Goal: Task Accomplishment & Management: Use online tool/utility

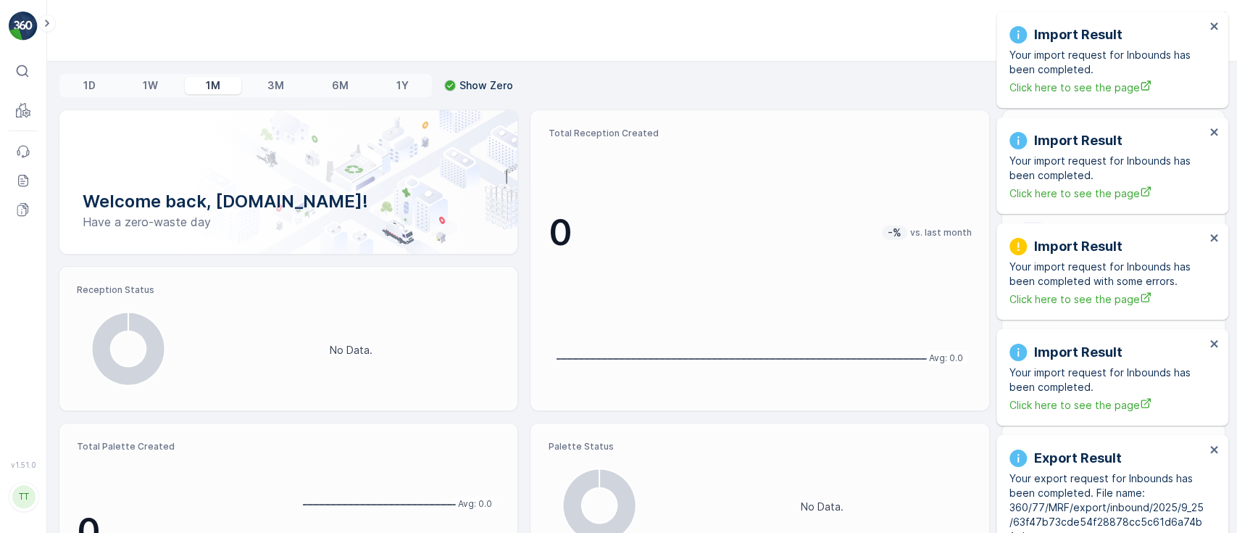
click at [1207, 32] on div "Import Result Your import request for Inbounds has been completed. Click here t…" at bounding box center [1107, 59] width 204 height 79
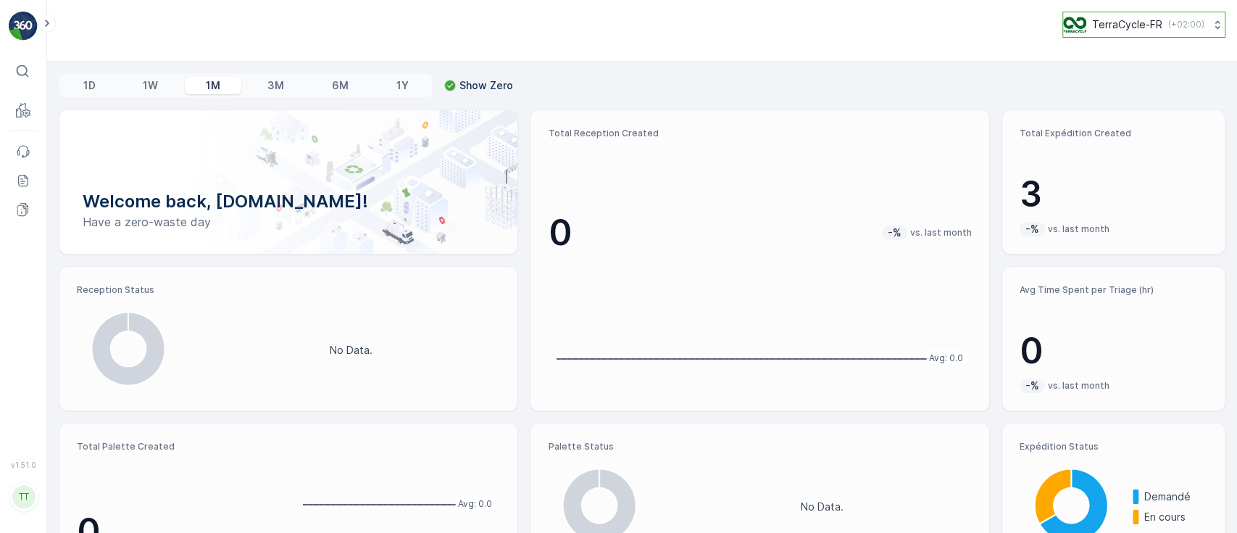
click at [1099, 20] on p "TerraCycle-FR" at bounding box center [1127, 24] width 70 height 14
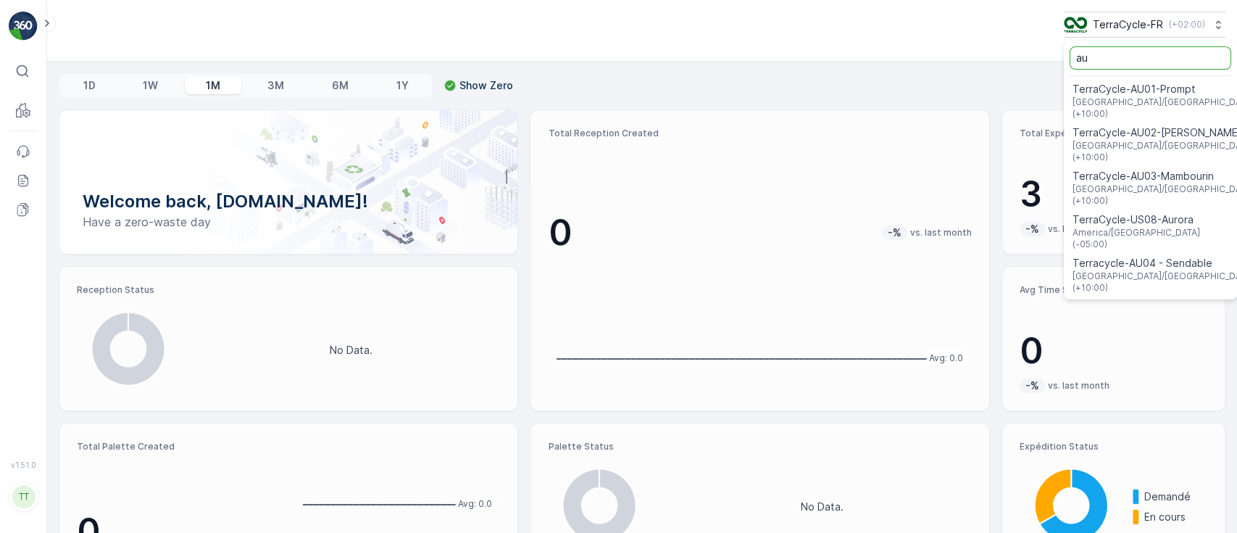
drag, startPoint x: 1095, startPoint y: 53, endPoint x: 1060, endPoint y: 57, distance: 35.0
click at [1070, 57] on input "au" at bounding box center [1151, 57] width 162 height 23
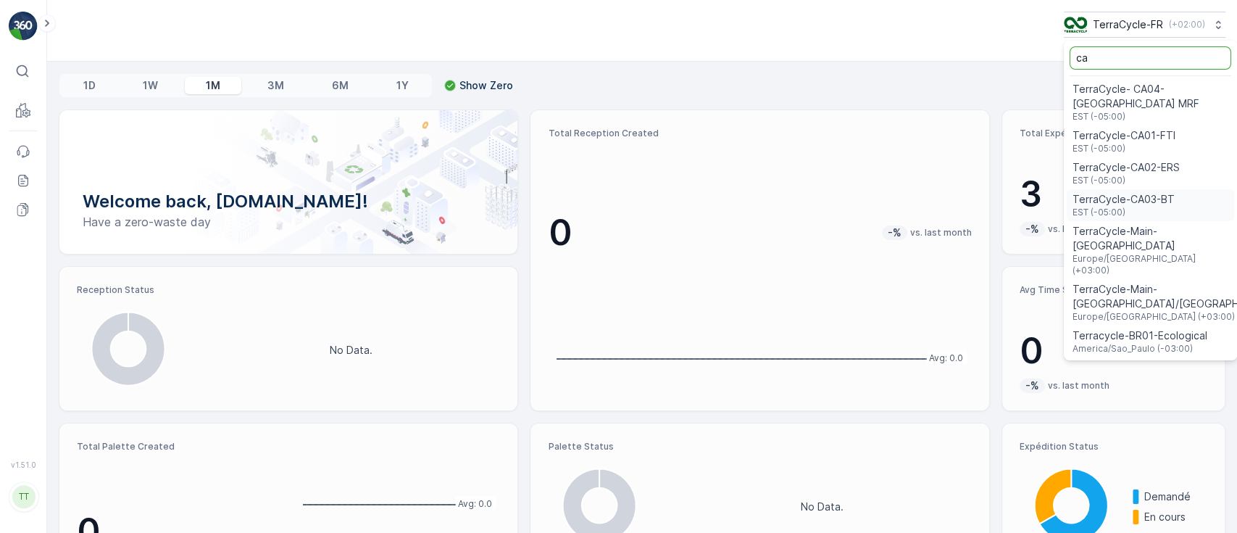
type input "ca"
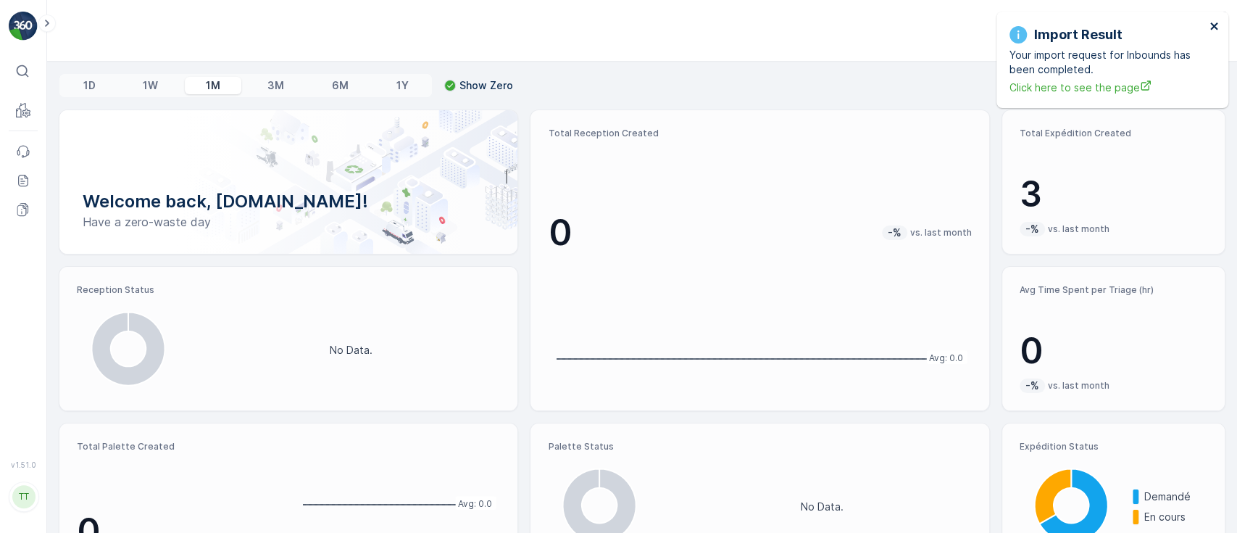
click at [1209, 30] on icon "close" at bounding box center [1214, 26] width 10 height 12
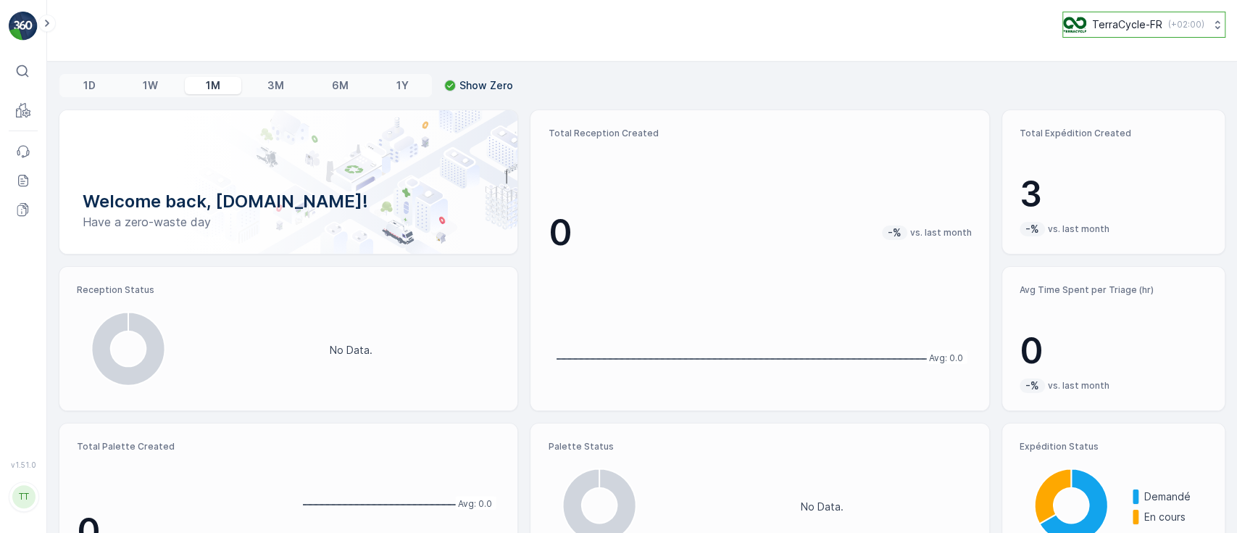
click at [1142, 20] on p "TerraCycle-FR" at bounding box center [1127, 24] width 70 height 14
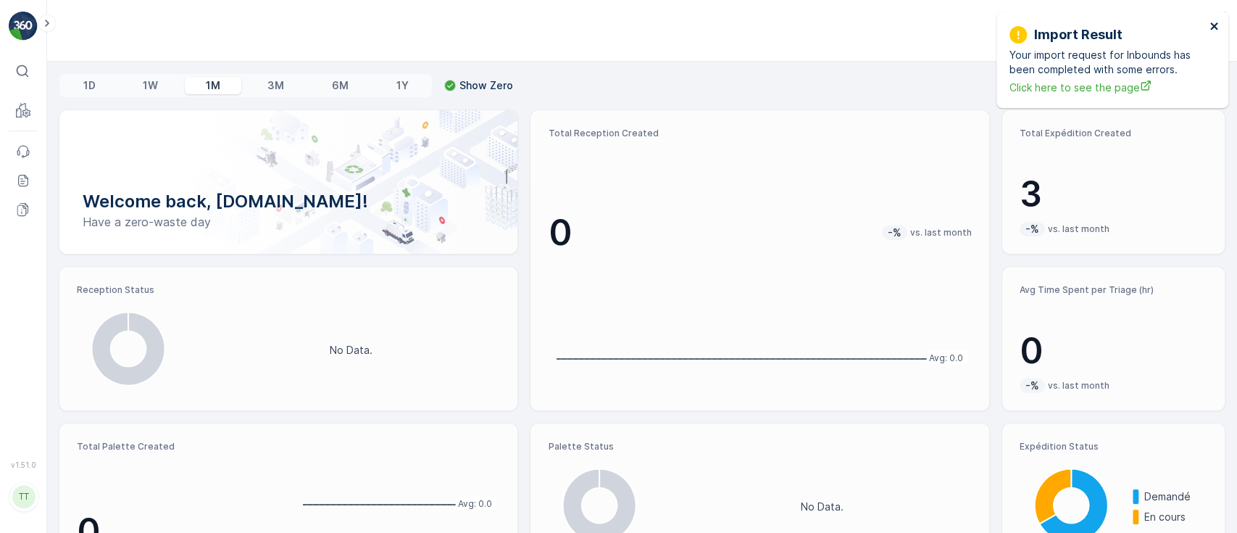
click at [1213, 20] on icon "close" at bounding box center [1214, 26] width 10 height 12
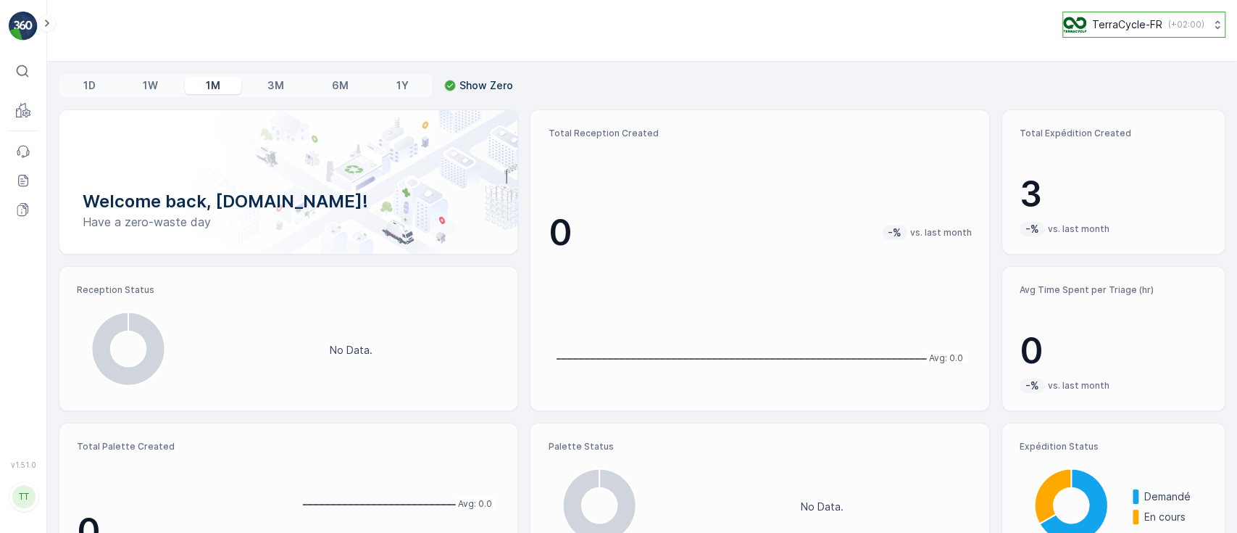
click at [1135, 17] on p "TerraCycle-FR" at bounding box center [1127, 24] width 70 height 14
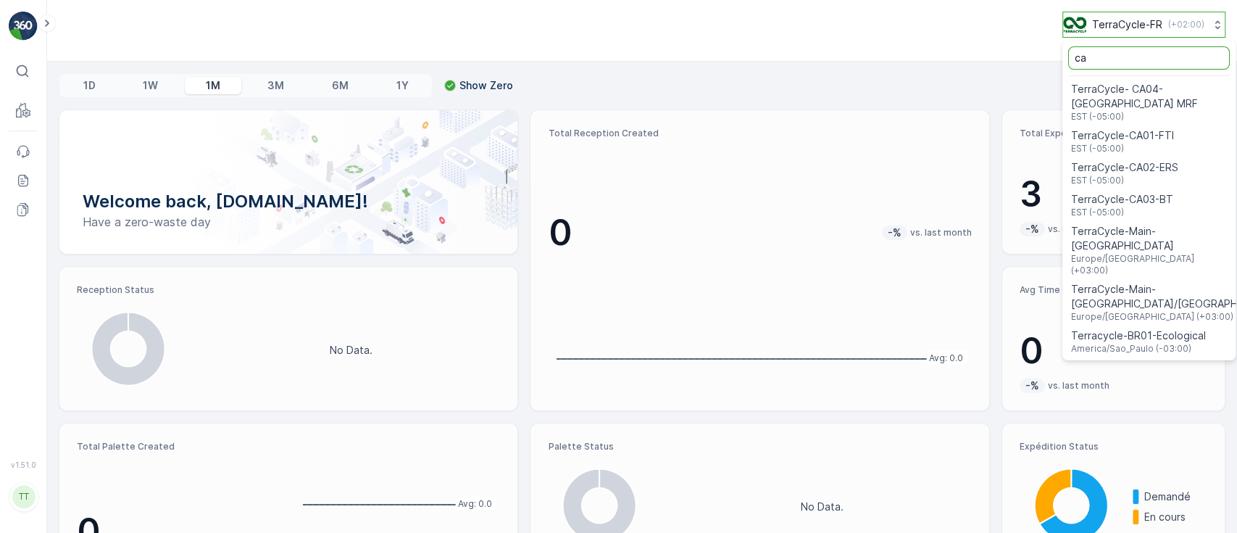
type input "c"
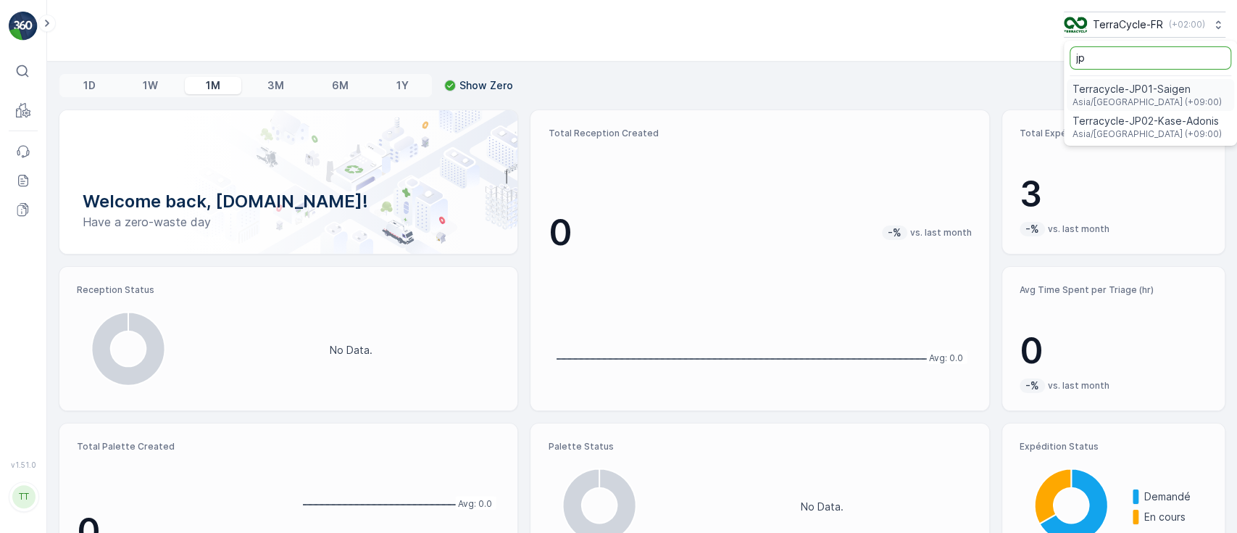
type input "jp"
click at [1110, 31] on p "TerraCycle-FR" at bounding box center [1127, 24] width 70 height 14
type input "j"
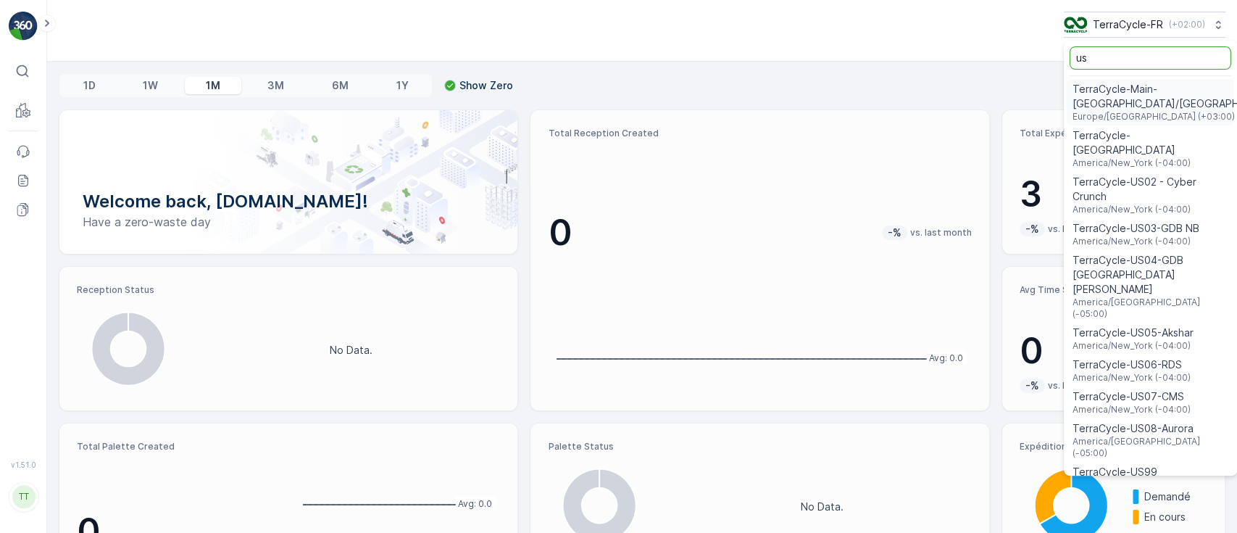
type input "us"
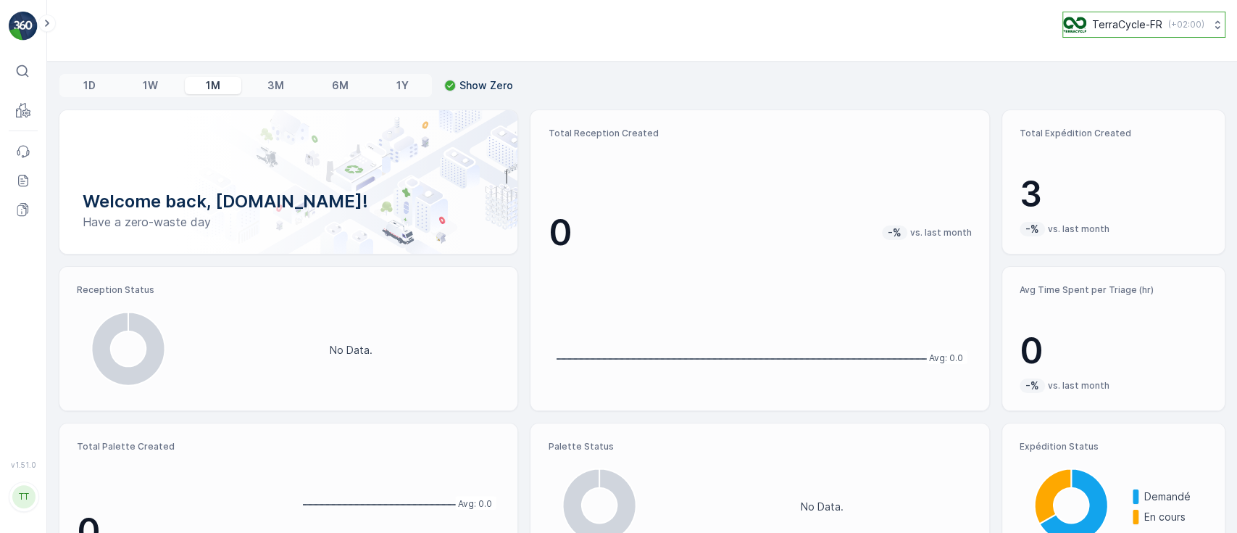
click at [1098, 27] on p "TerraCycle-FR" at bounding box center [1127, 24] width 70 height 14
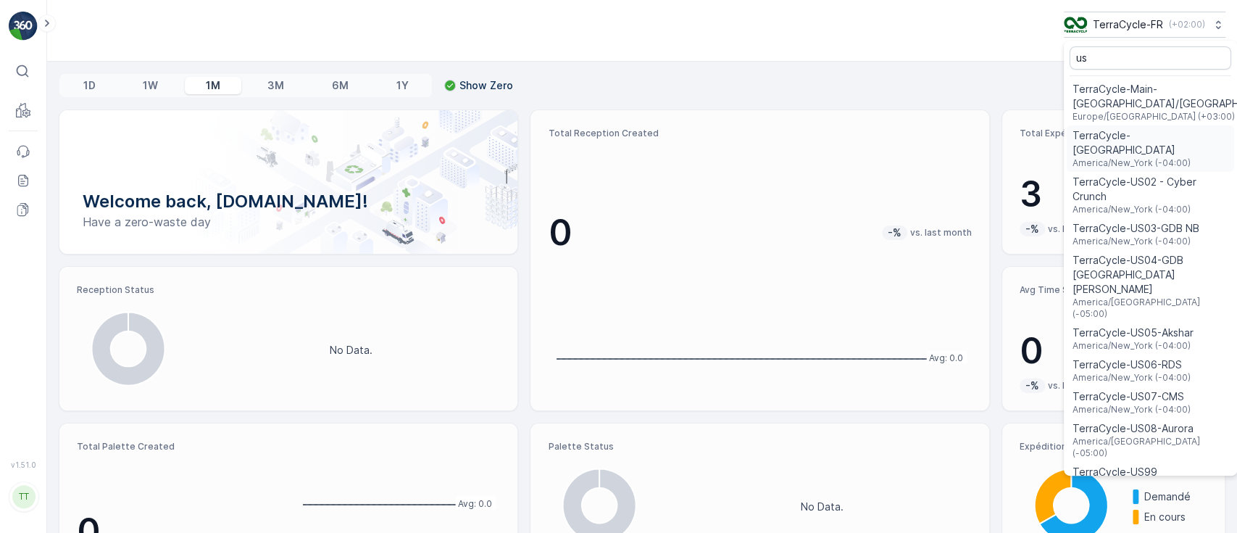
click at [1116, 128] on span "TerraCycle-US01-Jersey Street" at bounding box center [1151, 142] width 156 height 29
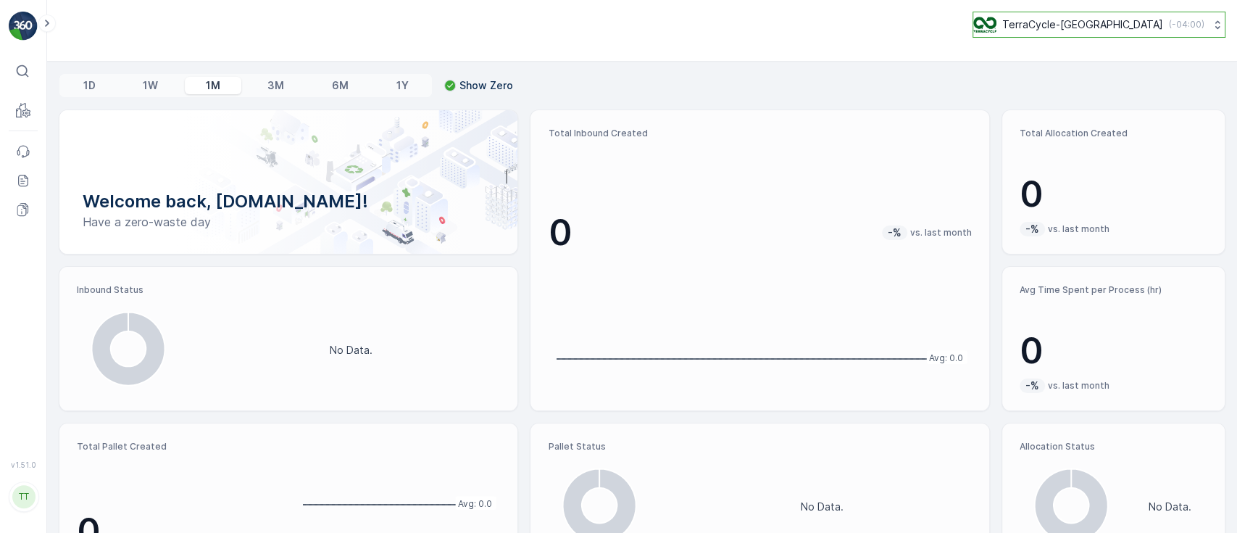
click at [1044, 28] on p "TerraCycle-[GEOGRAPHIC_DATA]" at bounding box center [1082, 24] width 161 height 14
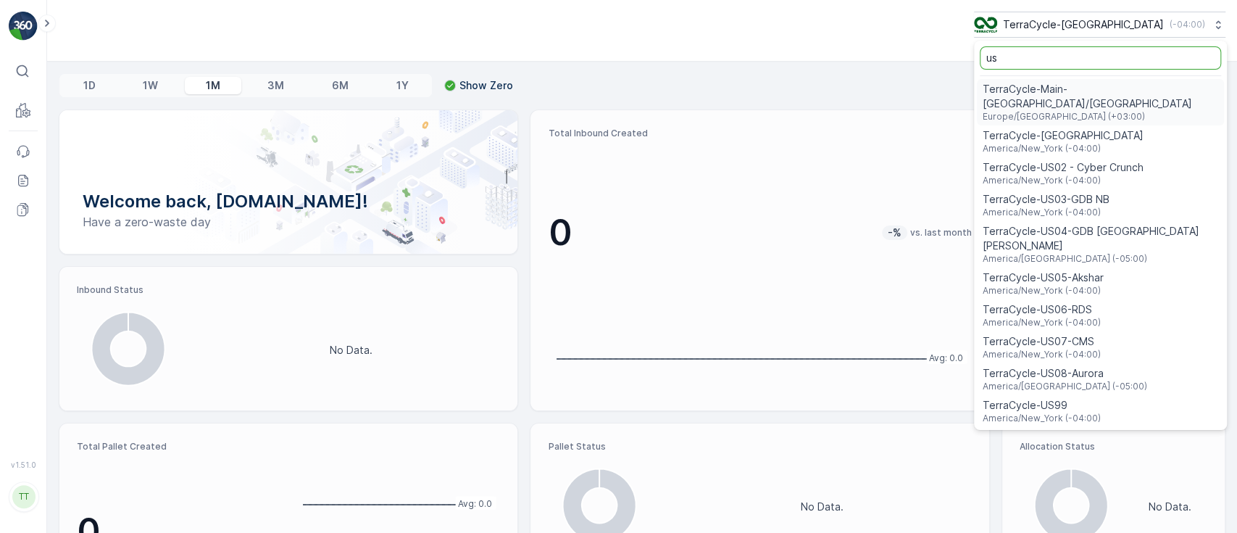
type input "us"
click at [1061, 192] on span "TerraCycle-US03-GDB NB" at bounding box center [1046, 199] width 127 height 14
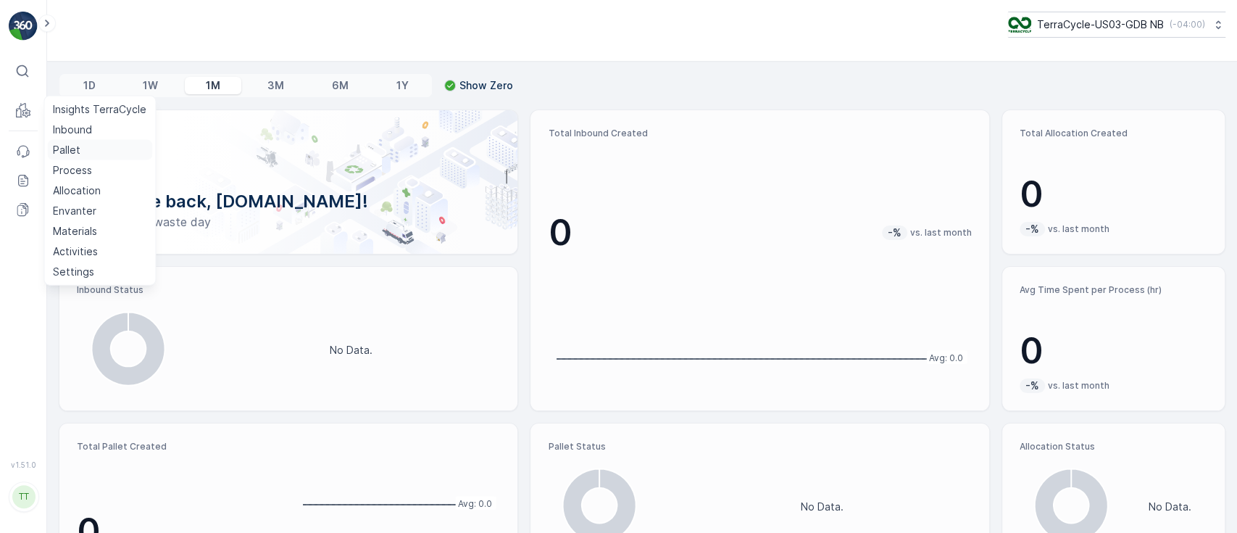
click at [62, 145] on p "Pallet" at bounding box center [67, 150] width 28 height 14
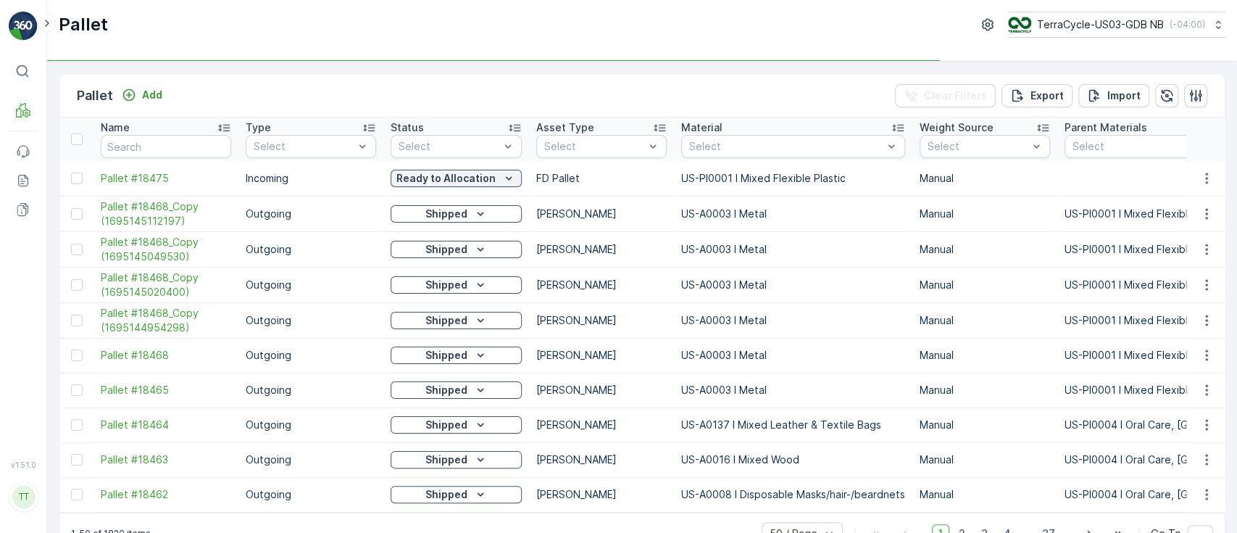
click at [667, 359] on td "Gaylord" at bounding box center [601, 355] width 145 height 35
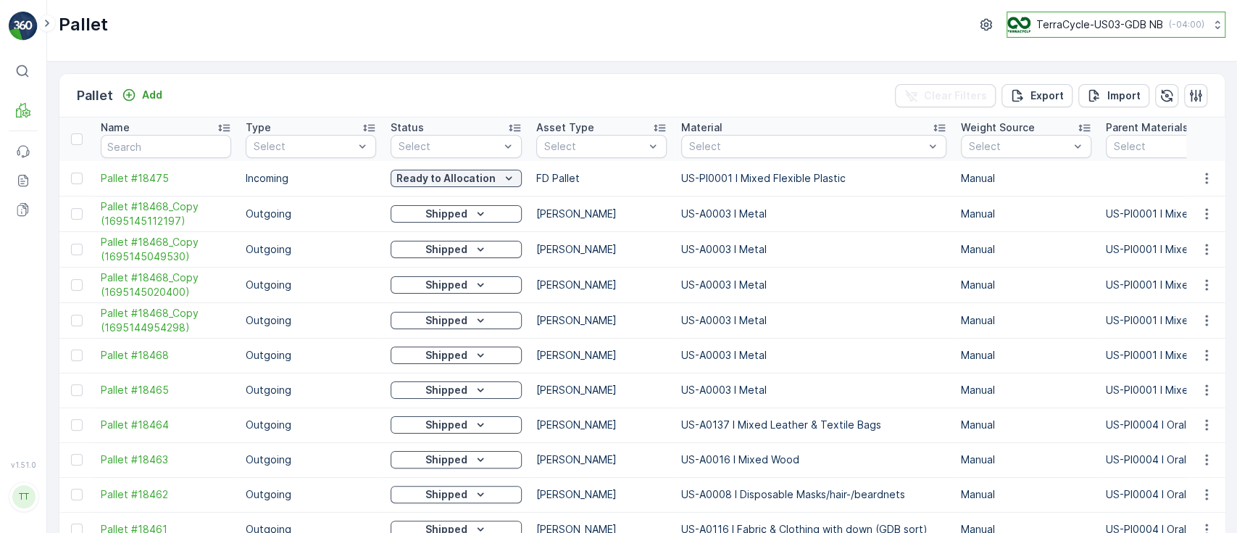
click at [1113, 26] on p "TerraCycle-US03-GDB NB" at bounding box center [1099, 24] width 127 height 14
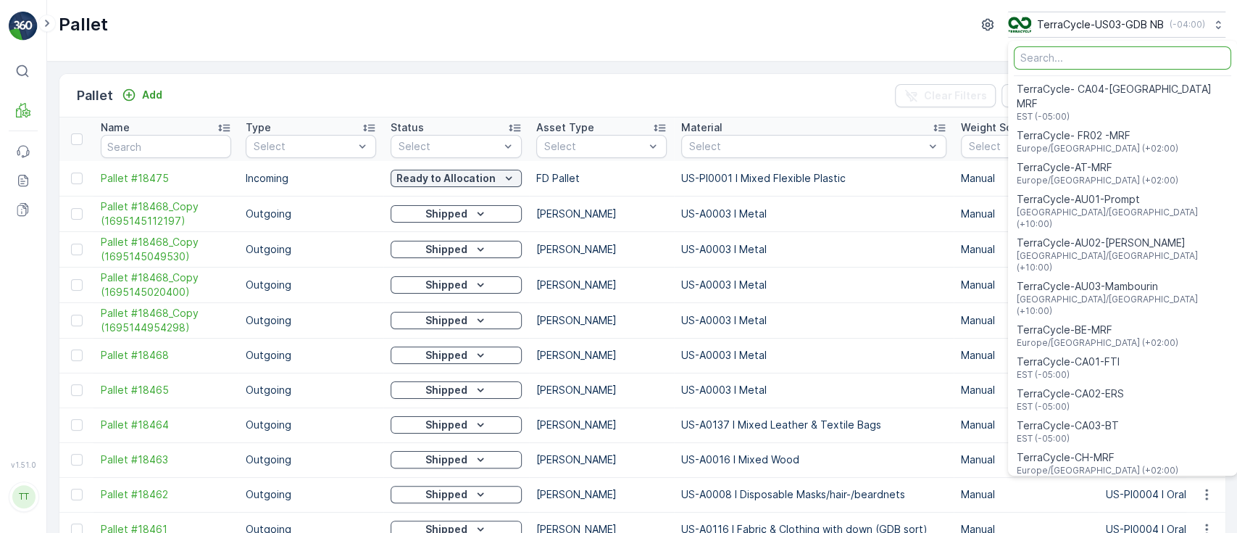
click at [1110, 54] on input "Menu" at bounding box center [1122, 57] width 217 height 23
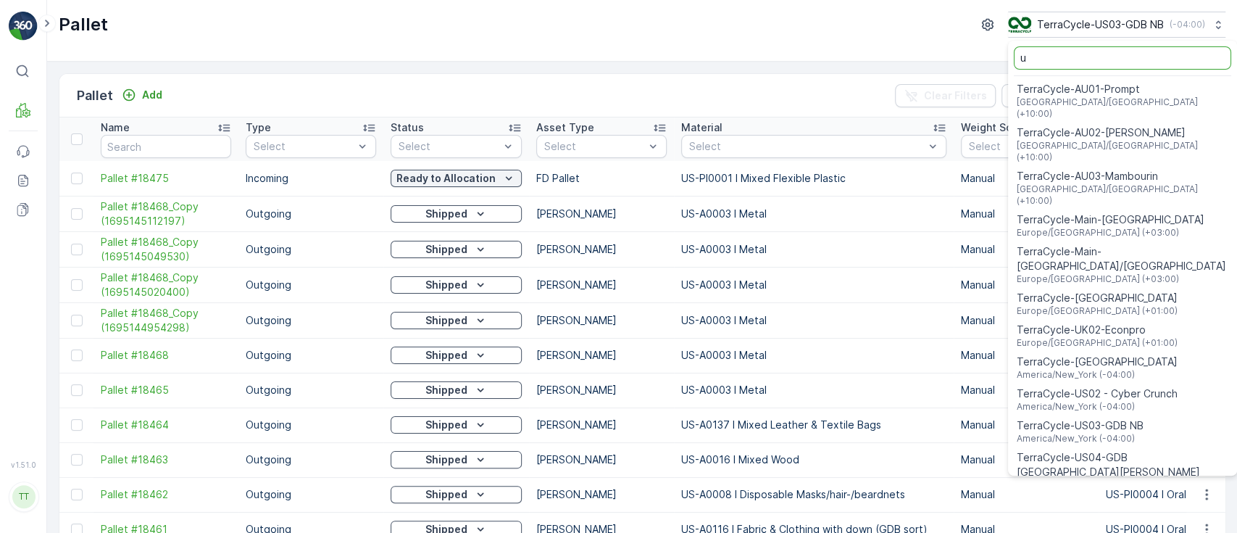
type input "us"
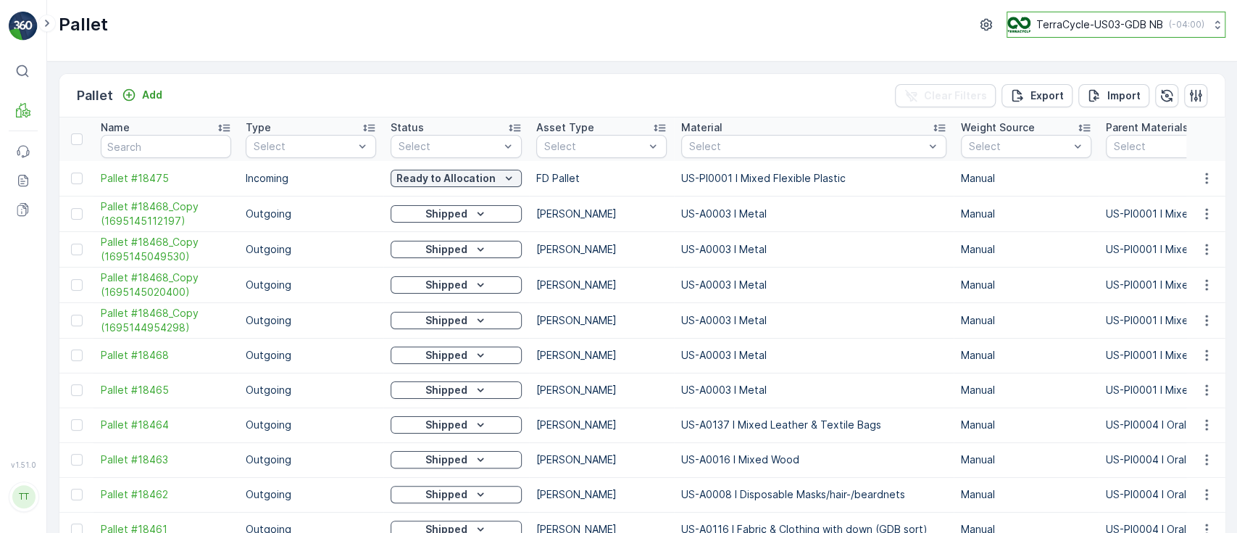
click at [1062, 22] on p "TerraCycle-US03-GDB NB" at bounding box center [1099, 24] width 127 height 14
click at [1055, 17] on div "TerraCycle-US03-GDB NB ( -04:00 )" at bounding box center [1105, 25] width 197 height 16
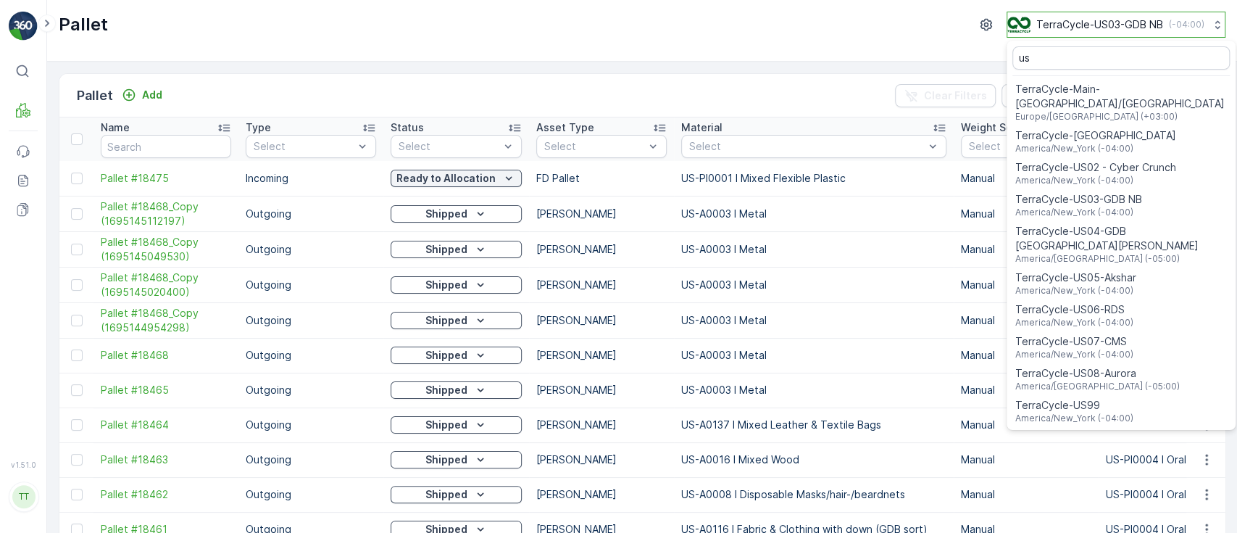
click at [1137, 30] on p "TerraCycle-US03-GDB NB" at bounding box center [1099, 24] width 127 height 14
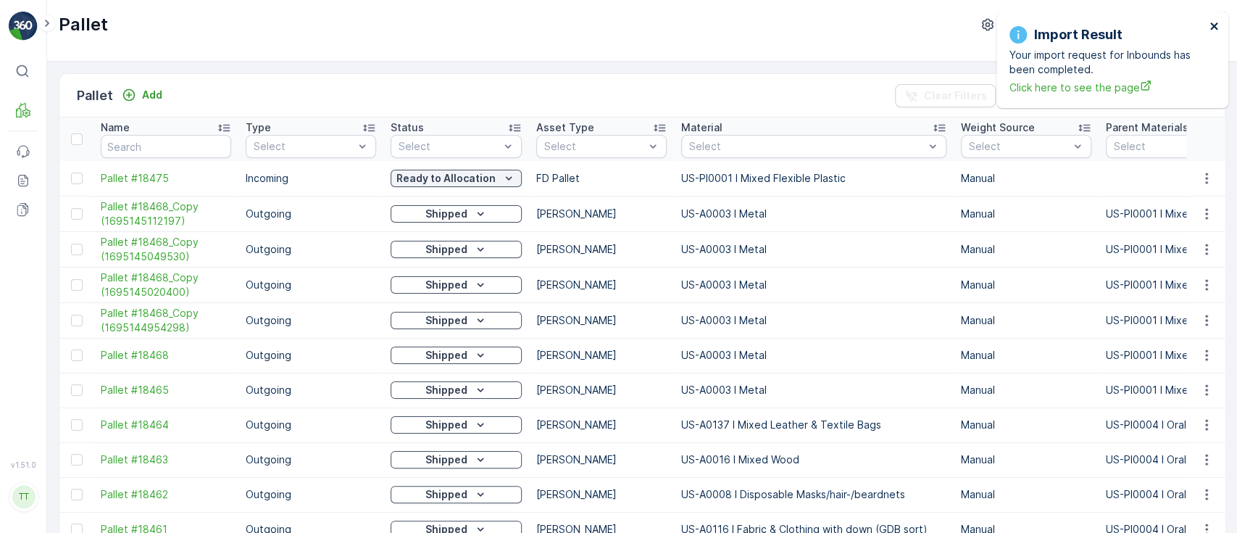
click at [1215, 33] on button "close" at bounding box center [1214, 27] width 10 height 14
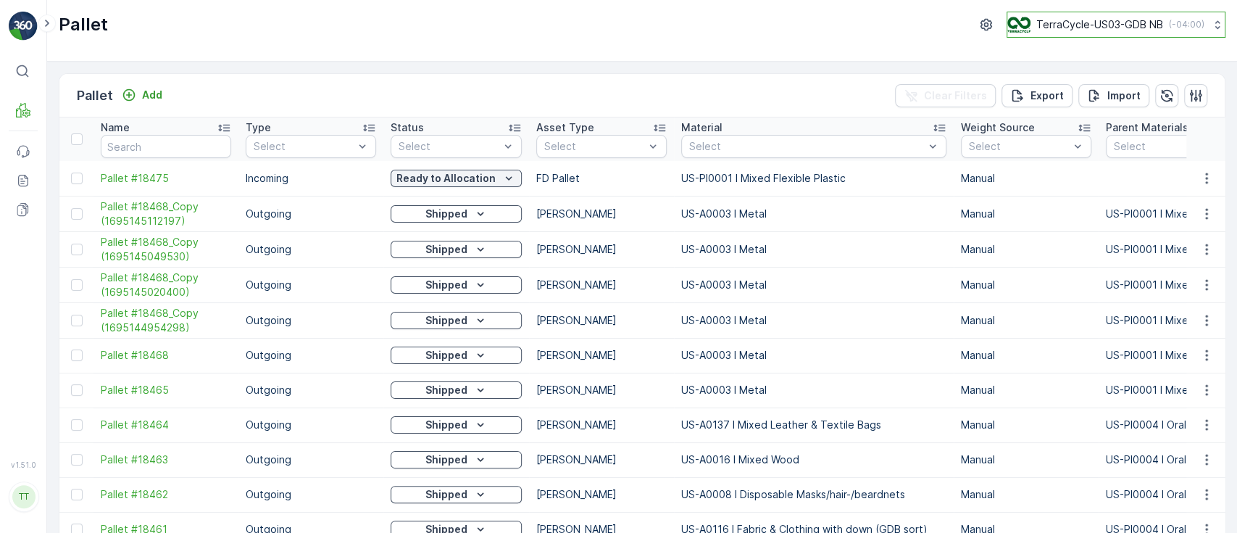
click at [1090, 31] on p "TerraCycle-US03-GDB NB" at bounding box center [1099, 24] width 127 height 14
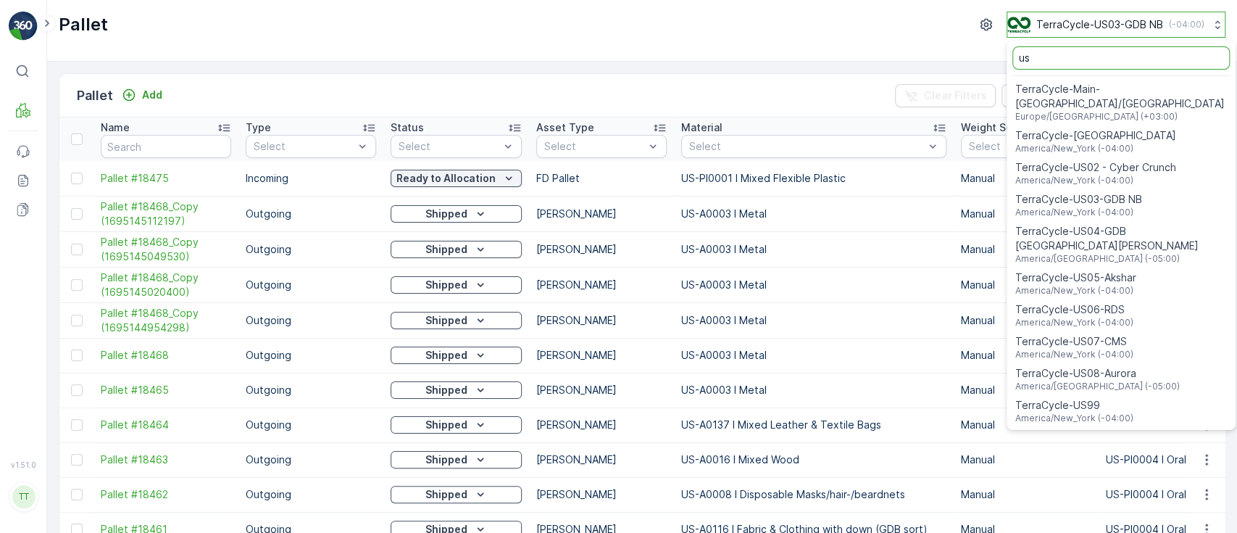
type input "u"
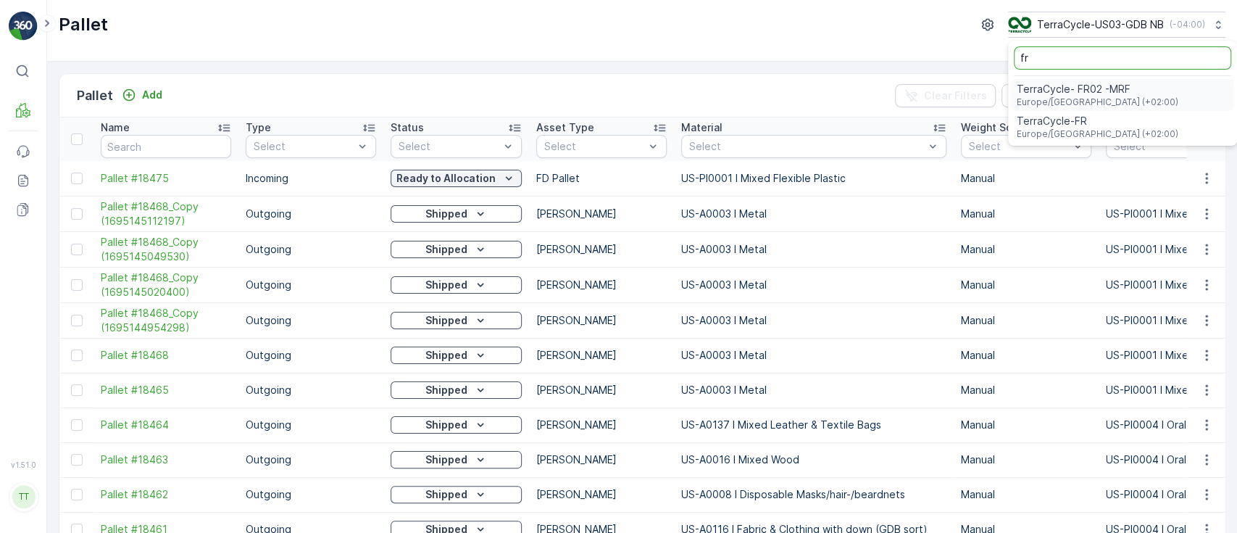
type input "fr"
click at [1075, 86] on span "TerraCycle- FR02 -MRF" at bounding box center [1098, 89] width 162 height 14
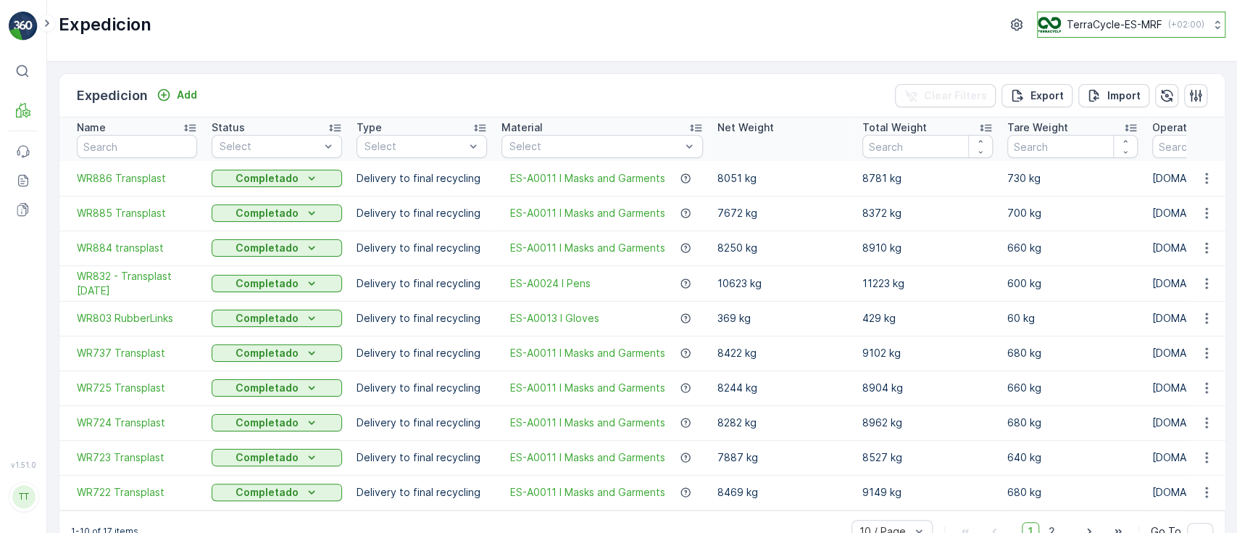
click at [1104, 20] on p "TerraCycle-ES-MRF" at bounding box center [1115, 24] width 96 height 14
type input "fr"
click at [1099, 99] on span "Europe/Paris (+02:00)" at bounding box center [1128, 102] width 162 height 12
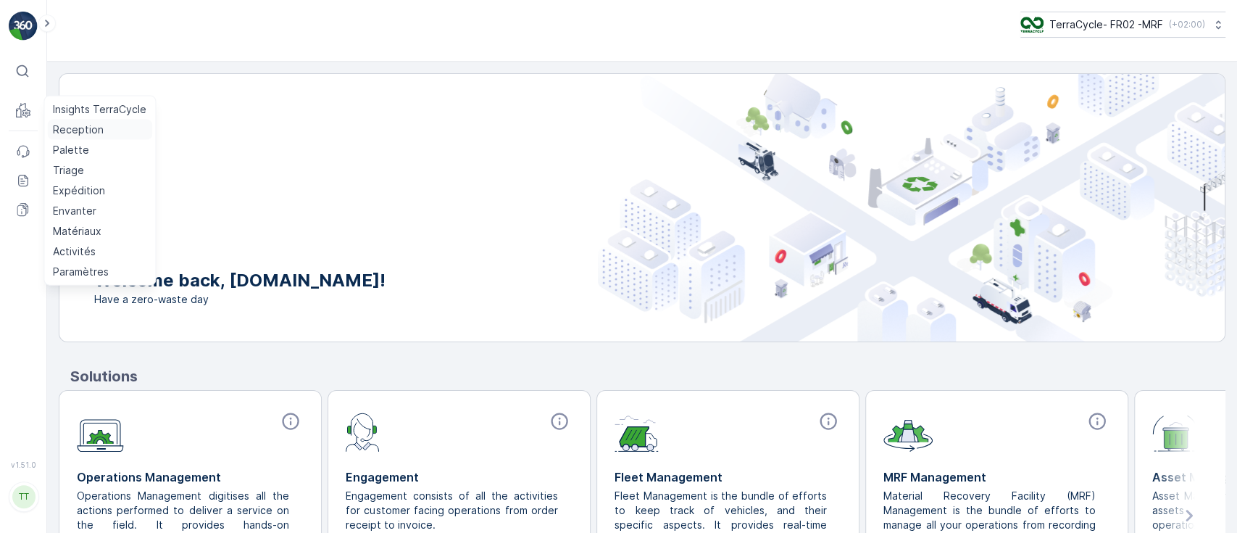
click at [51, 125] on link "Reception" at bounding box center [99, 130] width 105 height 20
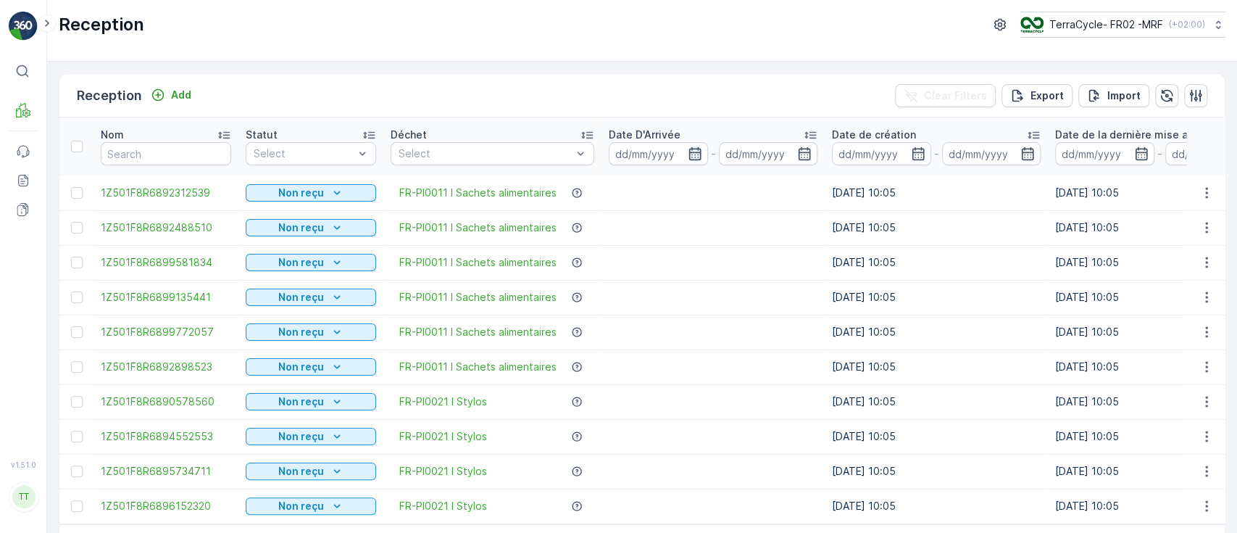
click at [694, 154] on icon "button" at bounding box center [695, 153] width 14 height 14
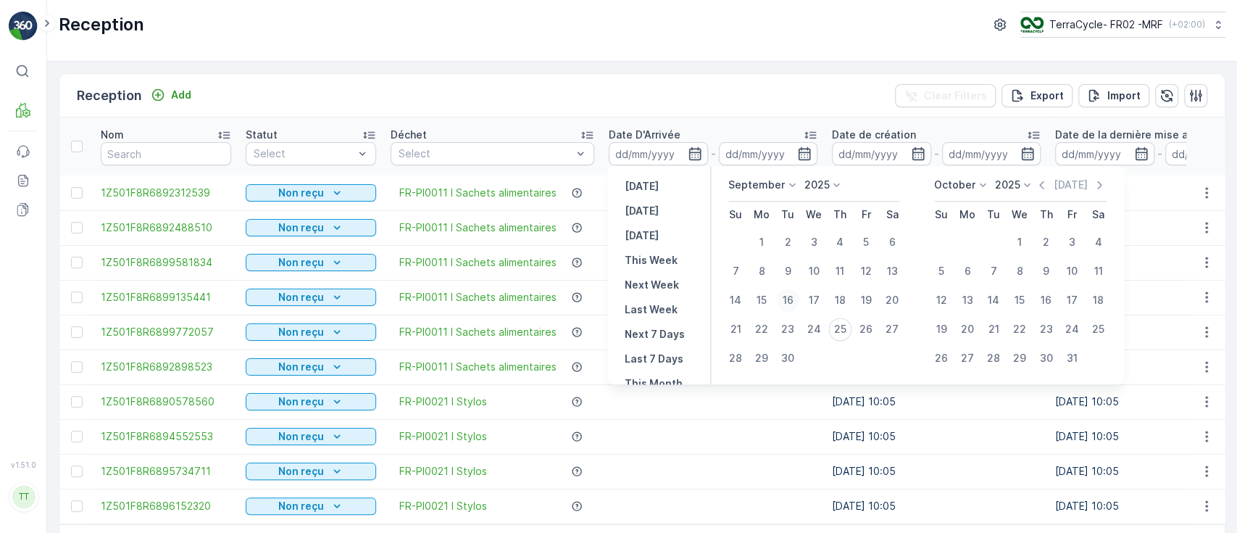
click at [788, 296] on div "16" at bounding box center [787, 299] width 23 height 23
type input "[DATE]"
click at [786, 299] on div "16" at bounding box center [787, 299] width 23 height 23
type input "[DATE]"
click at [809, 329] on div "24" at bounding box center [813, 328] width 23 height 23
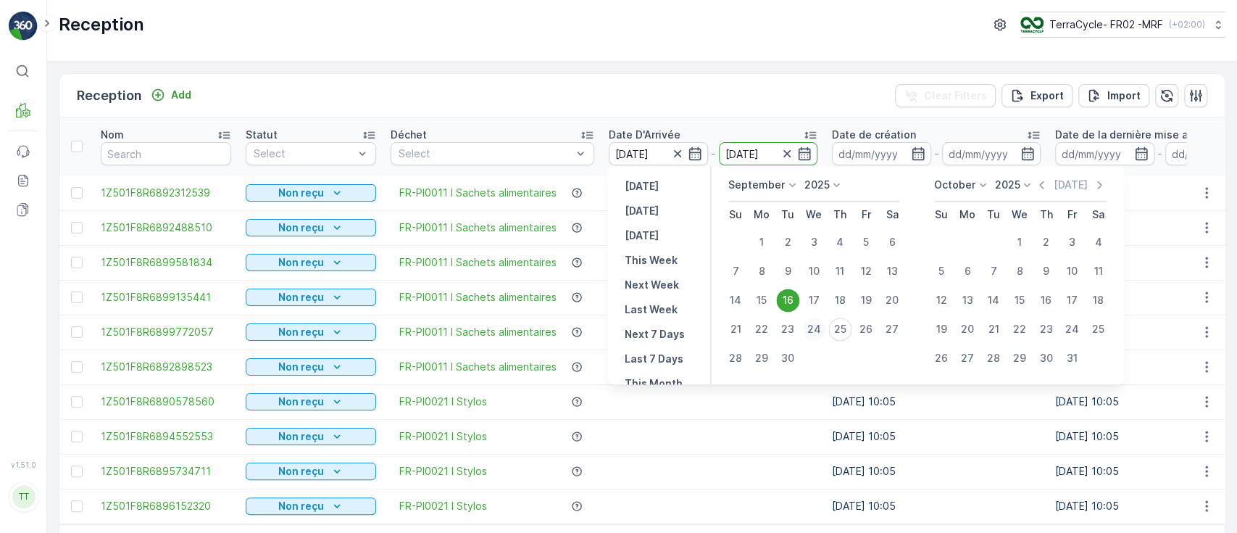
type input "[DATE]"
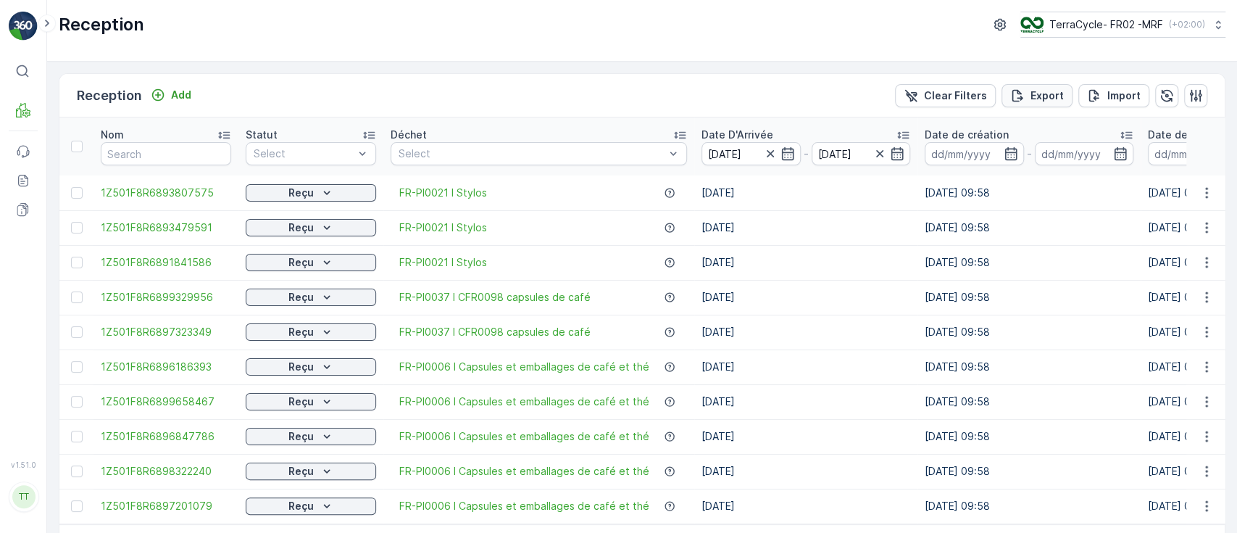
click at [1046, 96] on p "Export" at bounding box center [1046, 95] width 33 height 14
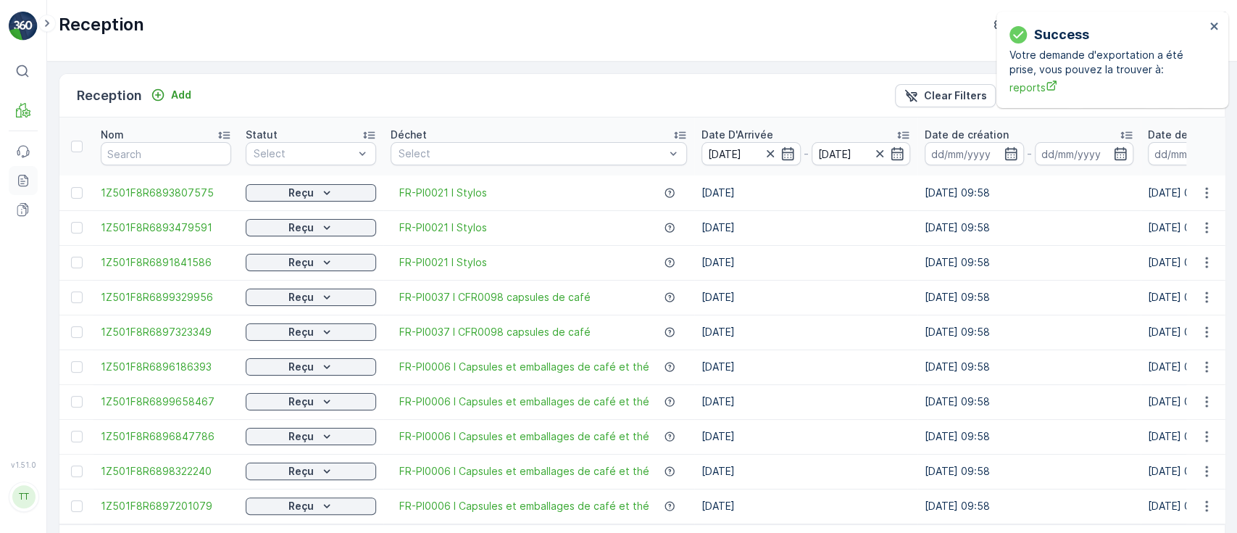
click at [28, 180] on icon at bounding box center [23, 180] width 14 height 14
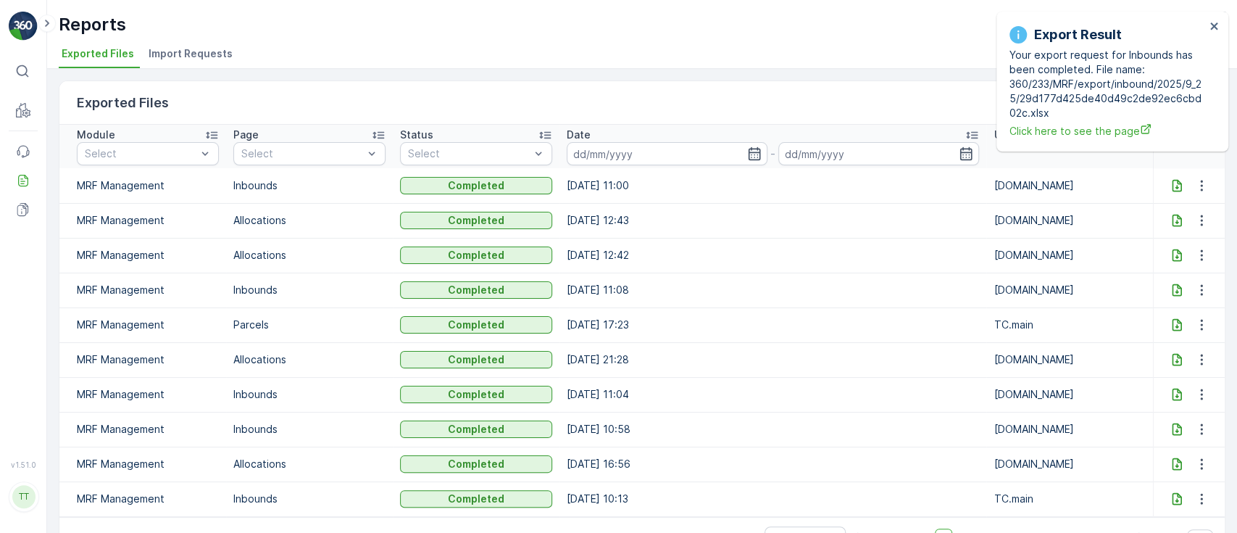
click at [740, 311] on td "11.09.2025 17:23" at bounding box center [773, 324] width 428 height 35
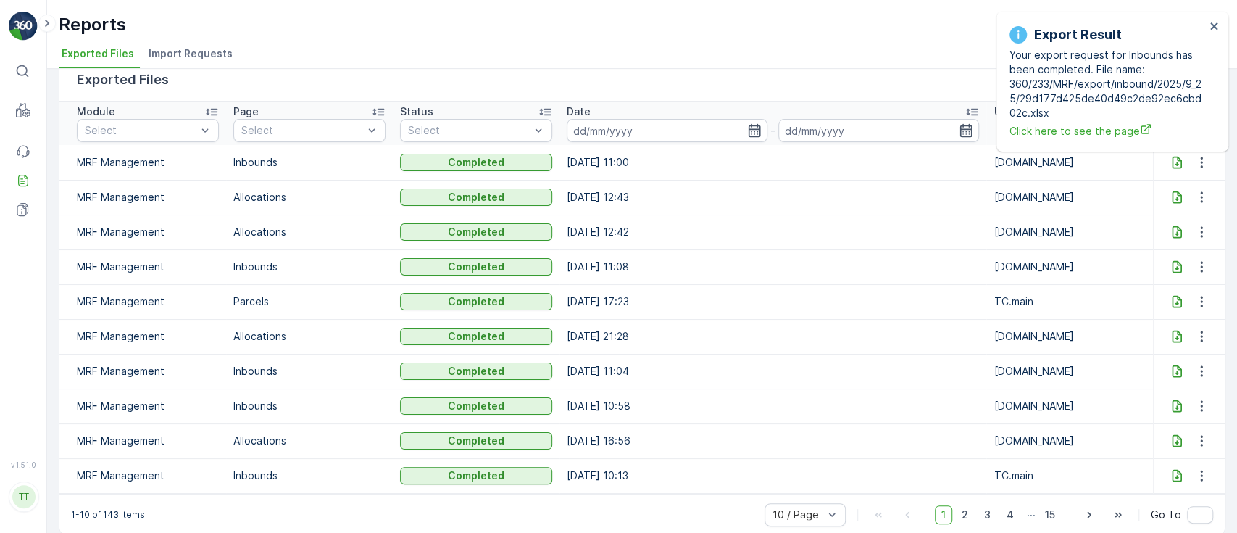
scroll to position [36, 0]
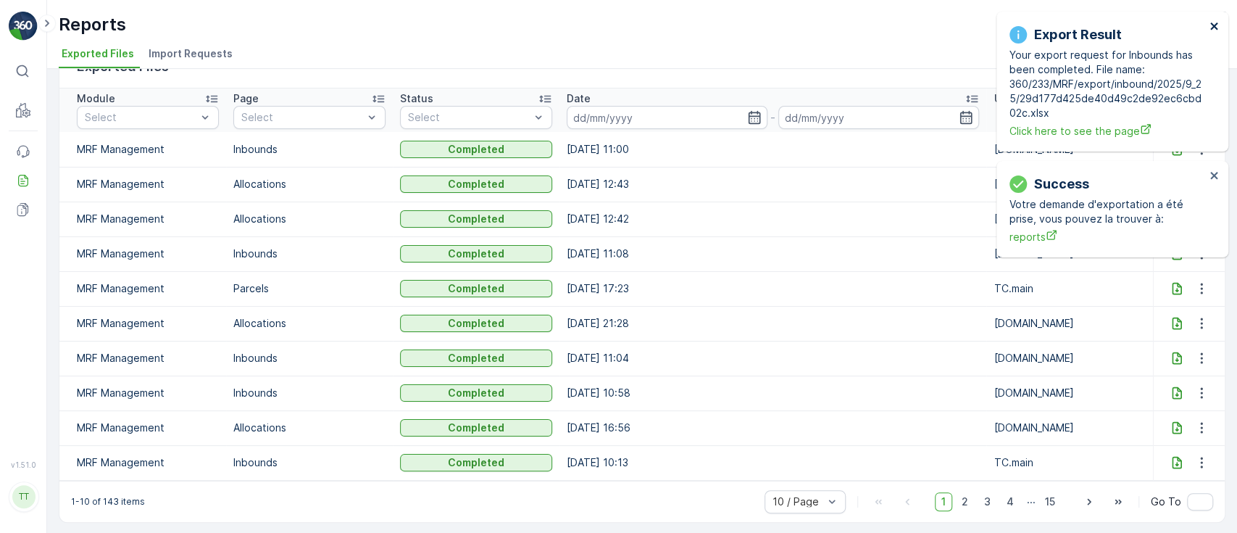
click at [1211, 25] on icon "close" at bounding box center [1214, 26] width 10 height 12
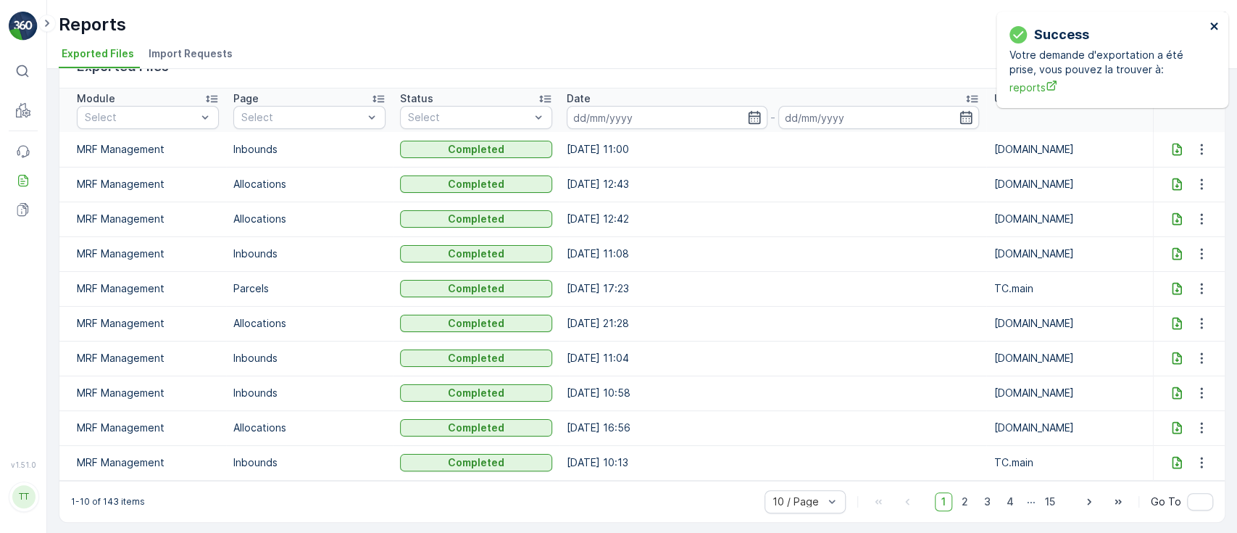
click at [1212, 26] on icon "close" at bounding box center [1213, 25] width 7 height 7
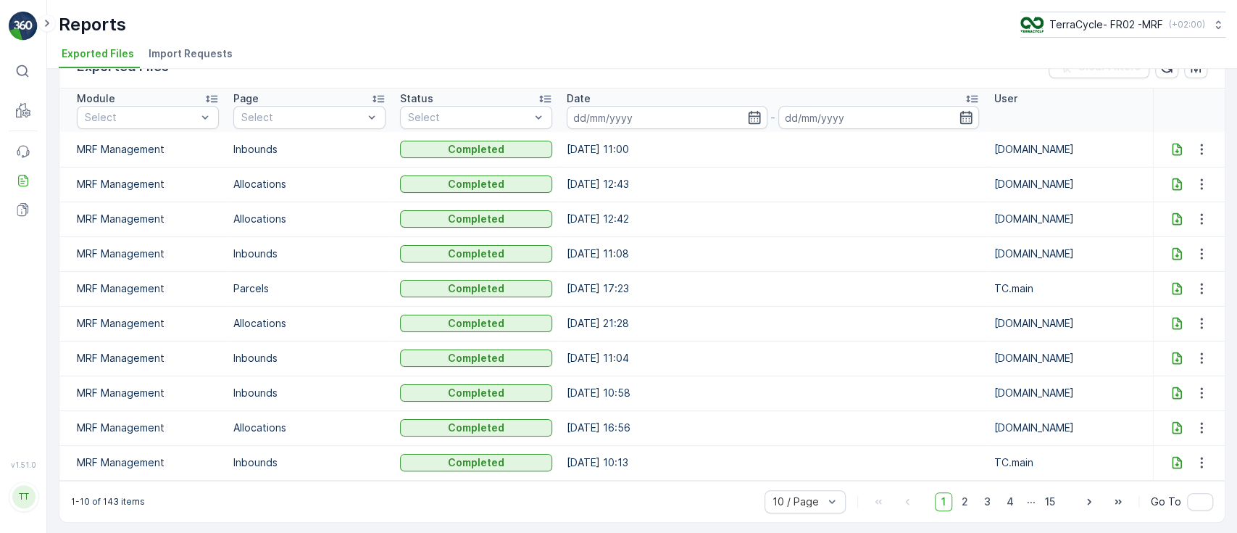
click at [1173, 151] on icon at bounding box center [1177, 149] width 14 height 14
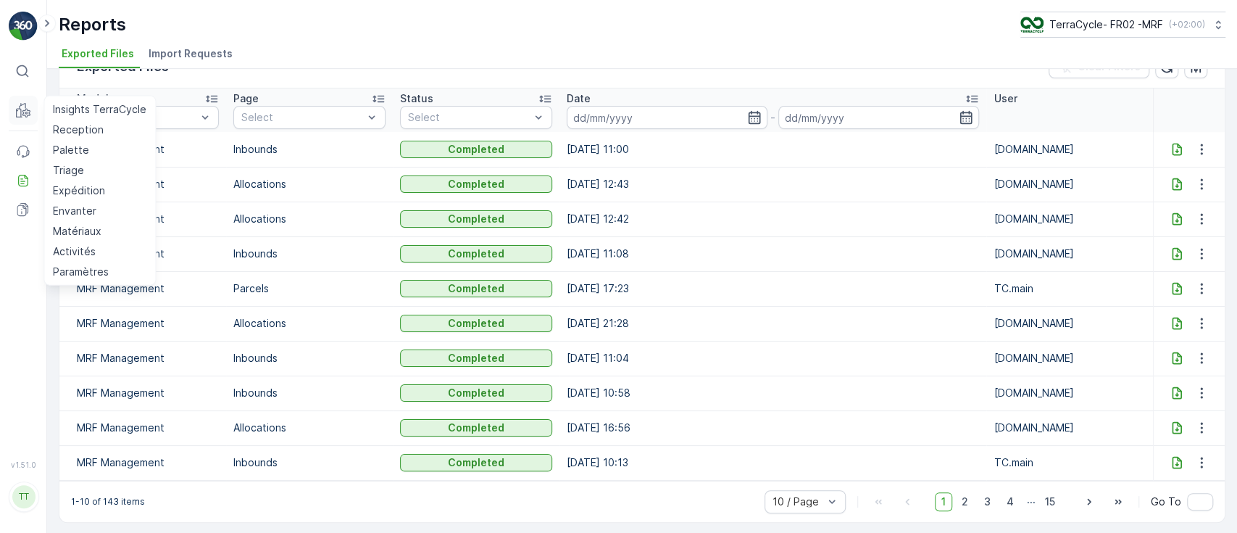
click at [26, 107] on icon at bounding box center [23, 110] width 14 height 14
click at [78, 122] on p "Reception" at bounding box center [78, 129] width 51 height 14
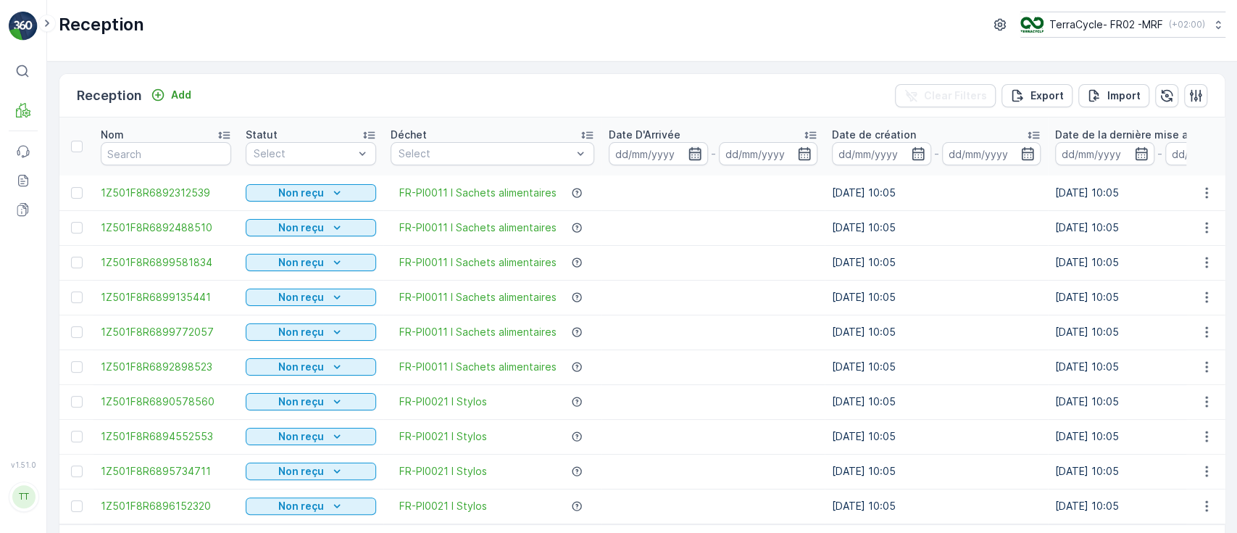
click at [688, 152] on icon "button" at bounding box center [694, 153] width 12 height 13
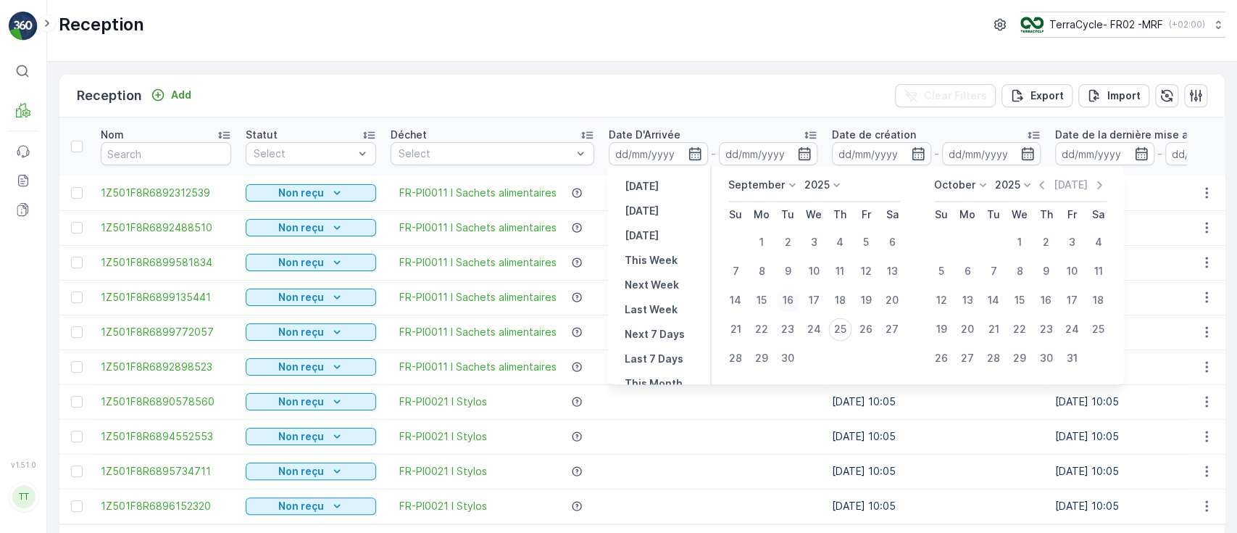
click at [786, 299] on div "16" at bounding box center [787, 299] width 23 height 23
type input "[DATE]"
drag, startPoint x: 784, startPoint y: 301, endPoint x: 800, endPoint y: 325, distance: 28.1
click at [785, 301] on div "16" at bounding box center [787, 299] width 23 height 23
type input "[DATE]"
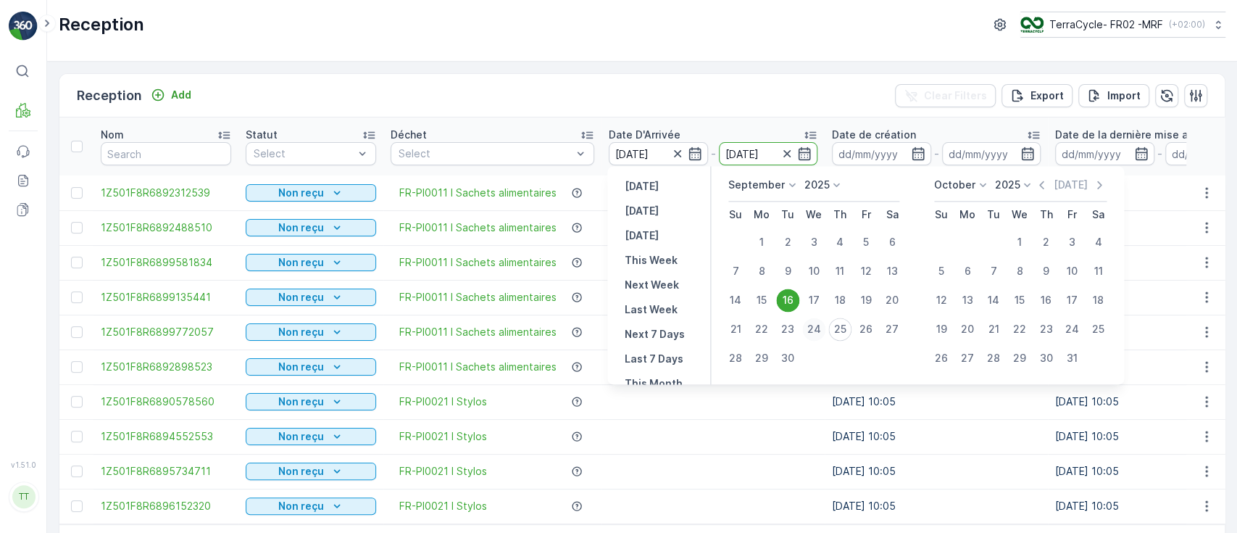
click at [814, 328] on div "24" at bounding box center [813, 328] width 23 height 23
type input "[DATE]"
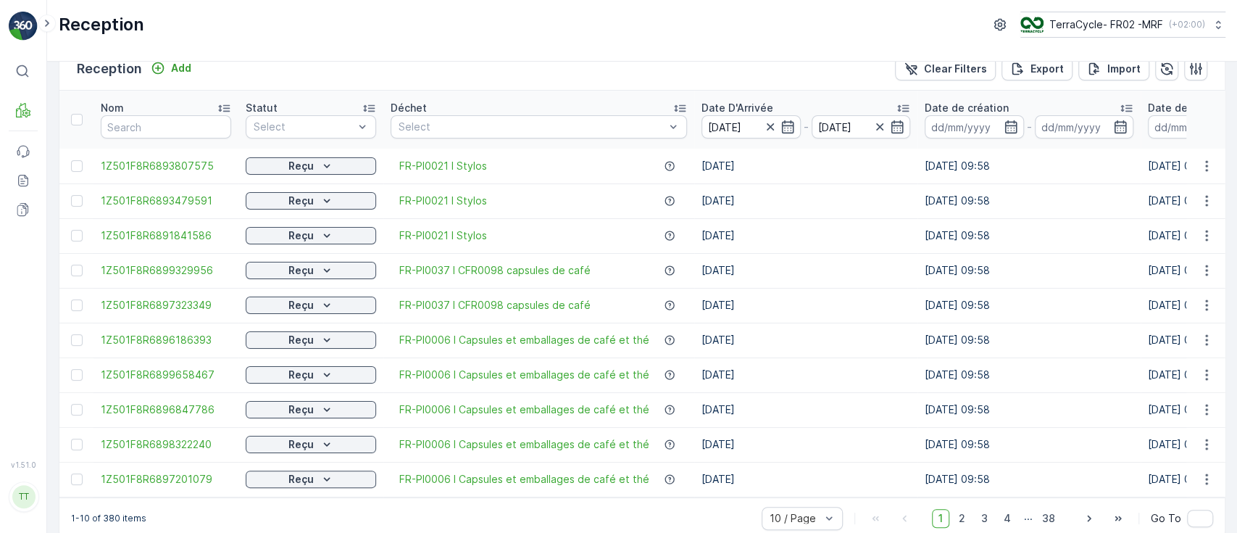
scroll to position [51, 0]
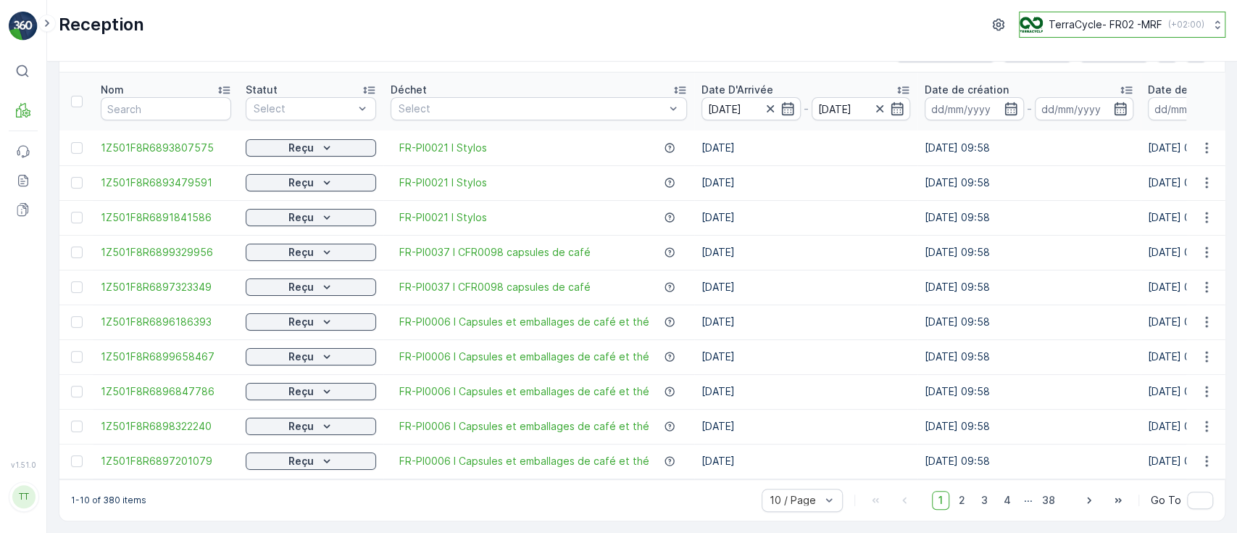
click at [1077, 25] on p "TerraCycle- FR02 -MRF" at bounding box center [1106, 24] width 114 height 14
type input "nl"
click at [1083, 99] on span "Europe/Amsterdam (+02:00)" at bounding box center [1110, 102] width 162 height 12
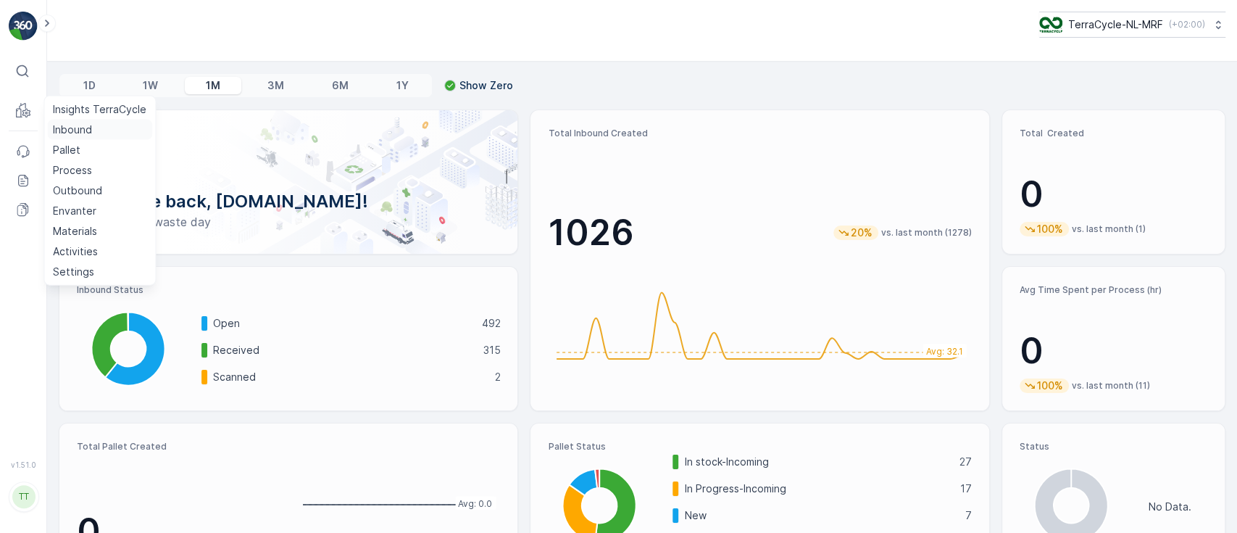
click at [58, 130] on p "Inbound" at bounding box center [72, 129] width 39 height 14
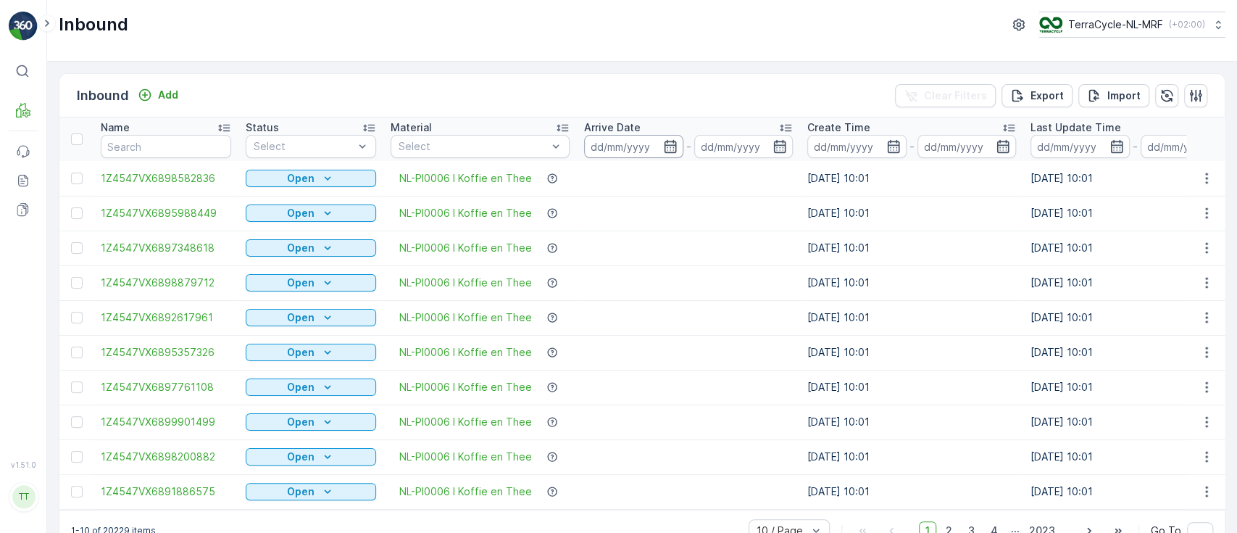
click at [614, 141] on input at bounding box center [633, 146] width 99 height 23
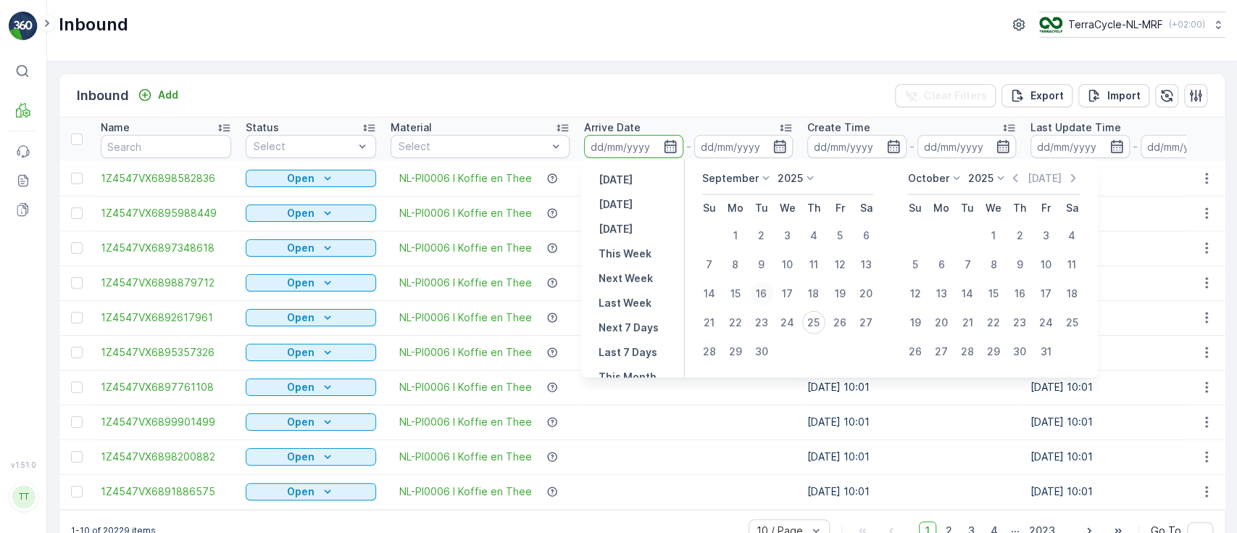
click at [761, 290] on div "16" at bounding box center [761, 293] width 23 height 23
type input "[DATE]"
click at [761, 290] on div "16" at bounding box center [761, 293] width 23 height 23
type input "[DATE]"
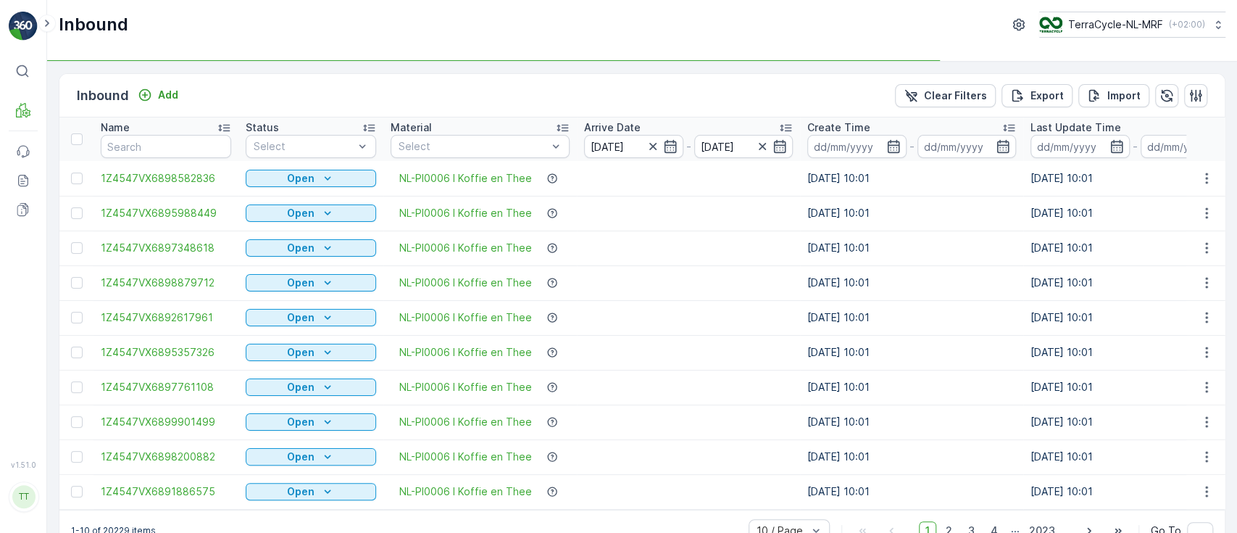
click at [701, 143] on input "[DATE]" at bounding box center [743, 146] width 99 height 23
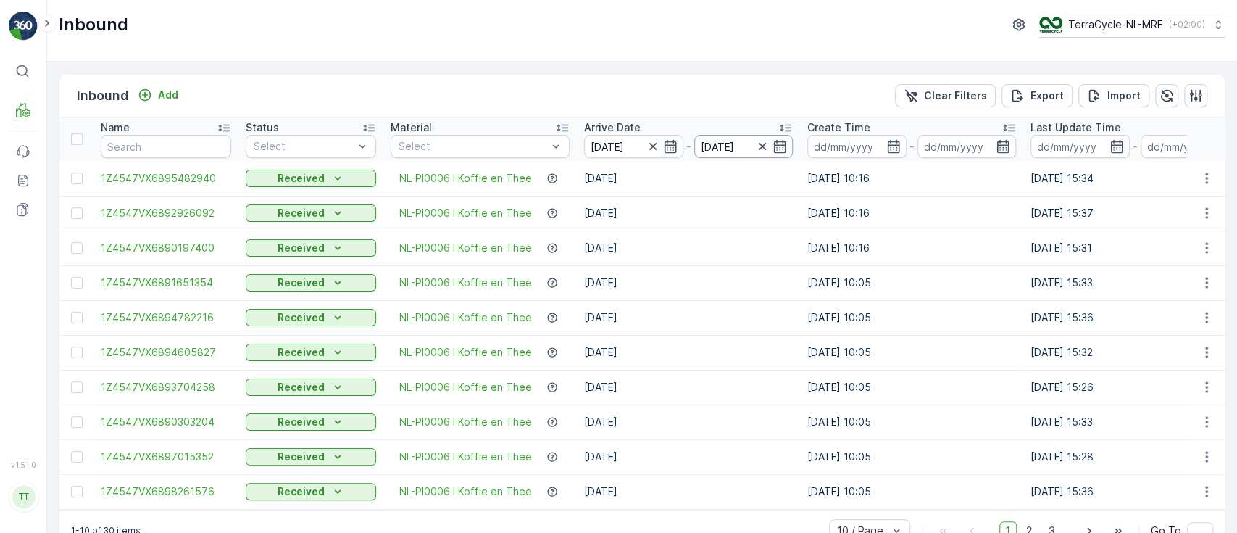
click at [709, 142] on input "[DATE]" at bounding box center [743, 146] width 99 height 23
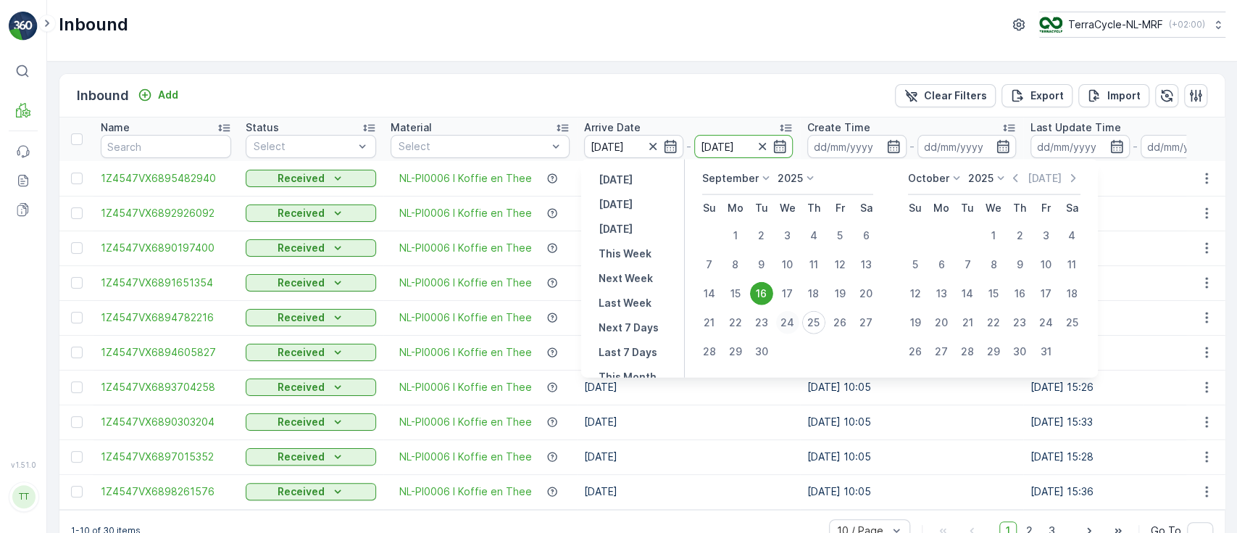
click at [791, 322] on div "24" at bounding box center [787, 322] width 23 height 23
type input "[DATE]"
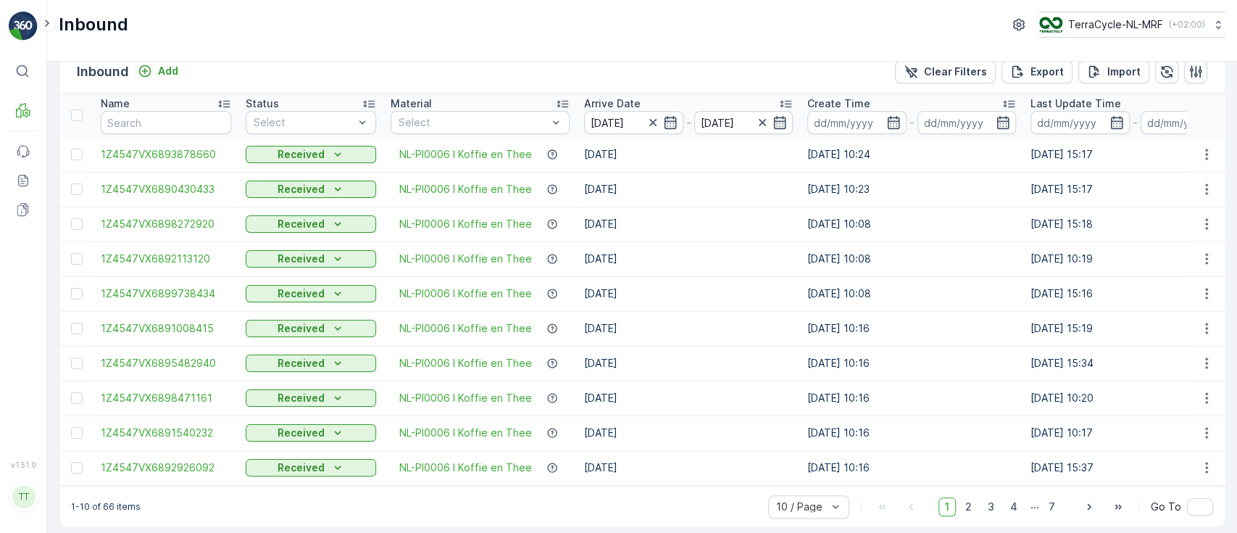
scroll to position [36, 0]
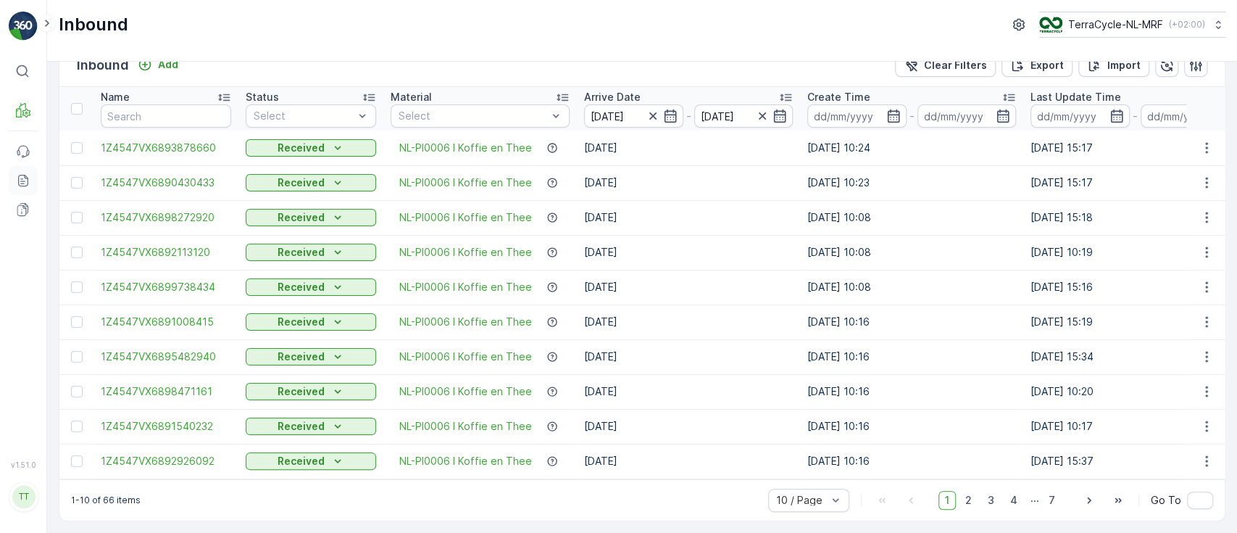
click at [24, 178] on icon at bounding box center [23, 180] width 14 height 14
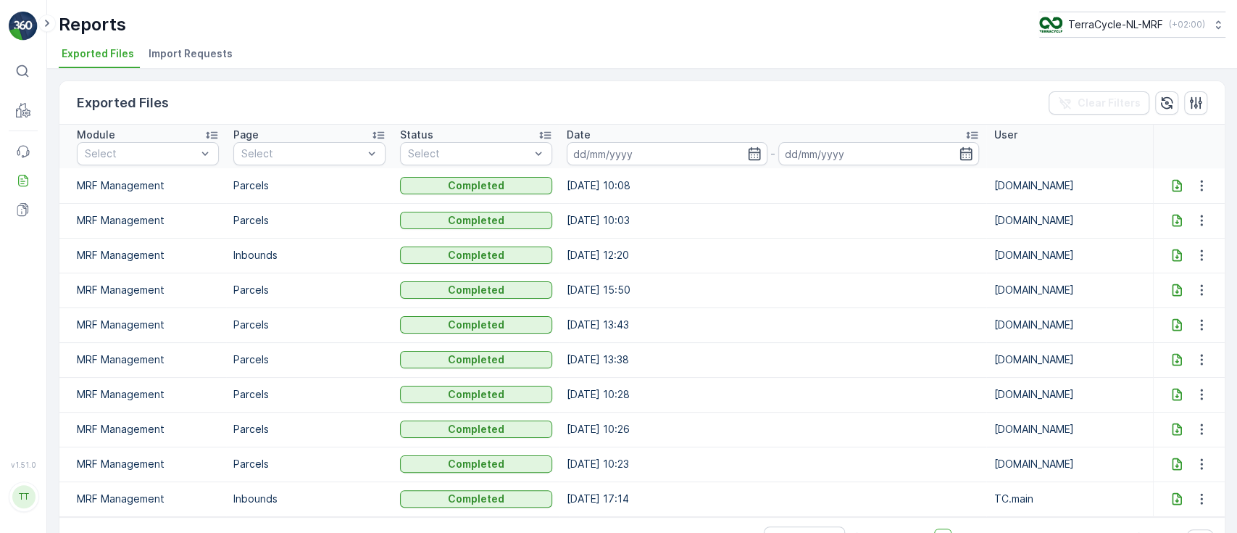
click at [1170, 186] on icon at bounding box center [1177, 185] width 14 height 14
click at [1067, 24] on p "TerraCycle-NL-MRF" at bounding box center [1114, 24] width 95 height 14
click at [1175, 183] on icon at bounding box center [1176, 185] width 9 height 12
click at [1075, 17] on p "TerraCycle-NL-MRF" at bounding box center [1114, 24] width 95 height 14
type input "fr"
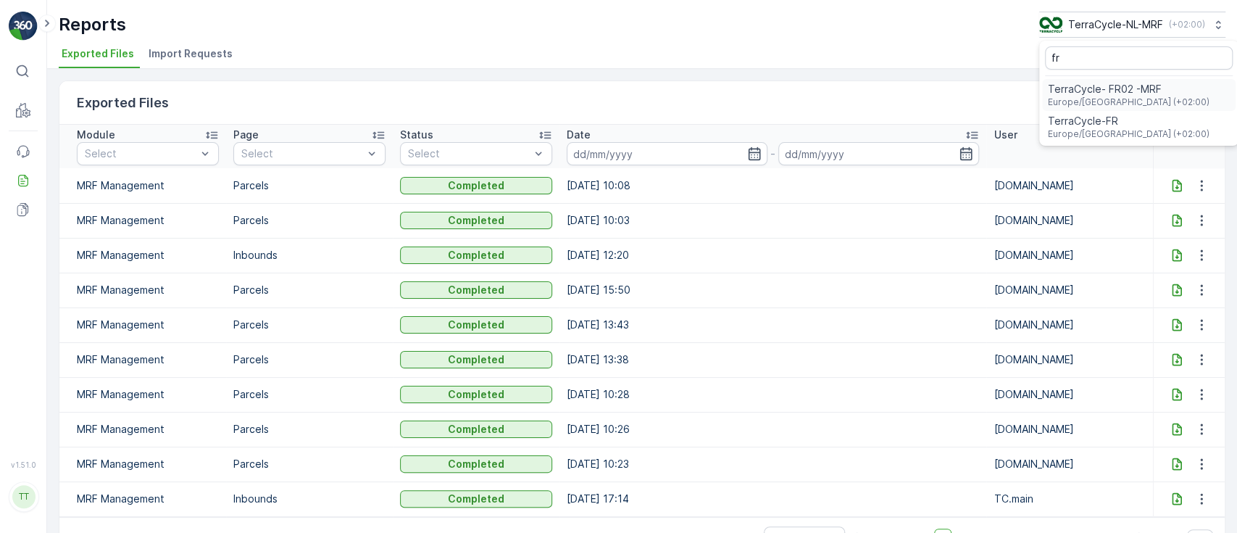
click at [1078, 86] on span "TerraCycle- FR02 -MRF" at bounding box center [1129, 89] width 162 height 14
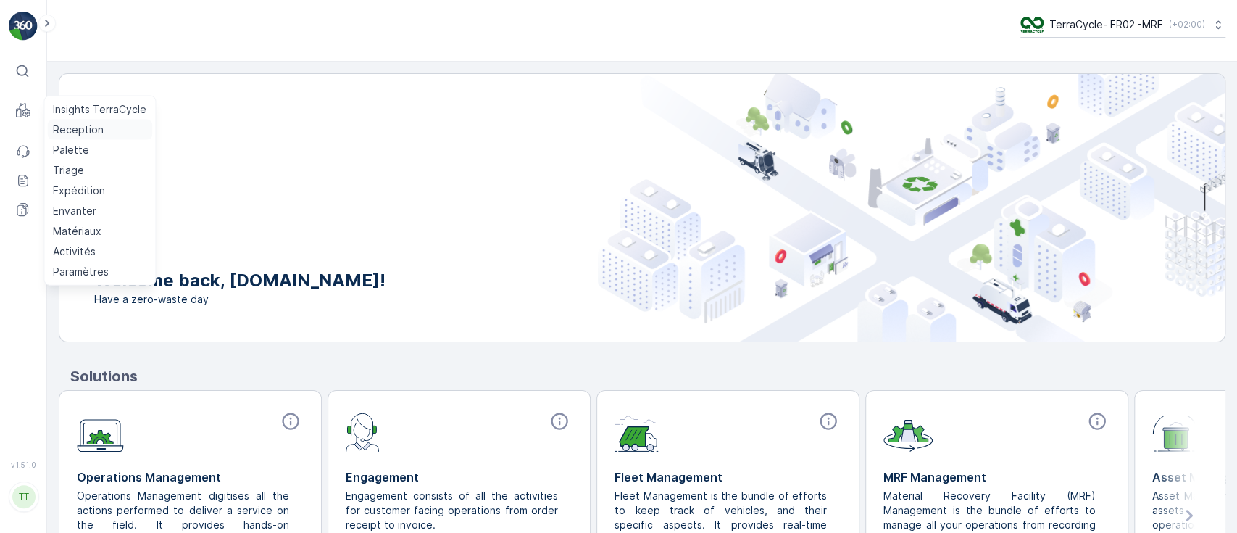
click at [81, 122] on p "Reception" at bounding box center [78, 129] width 51 height 14
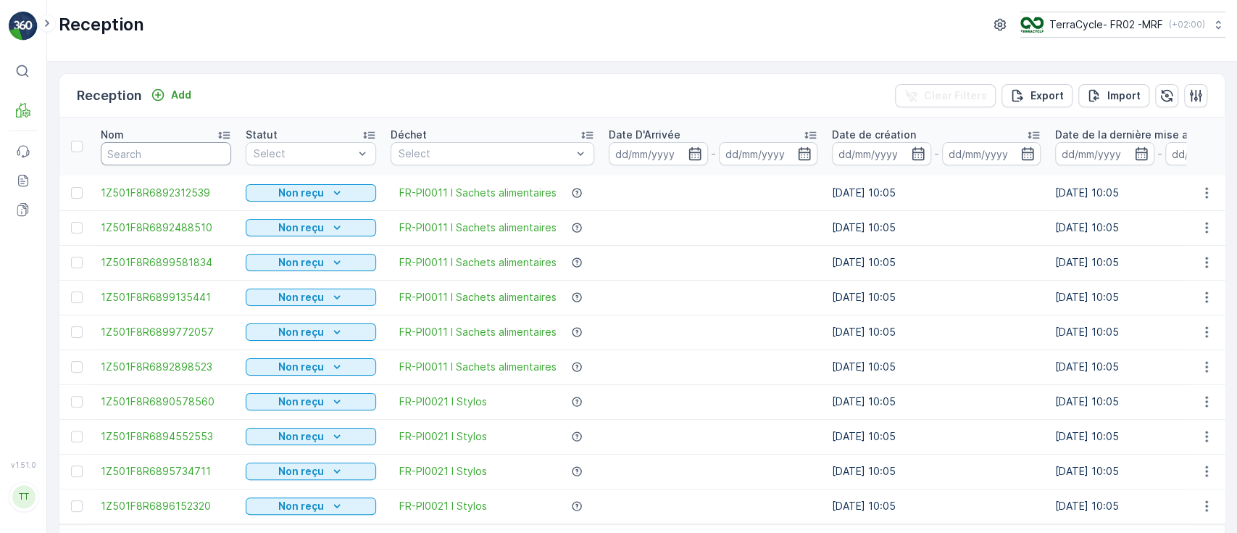
click at [154, 154] on input "text" at bounding box center [166, 153] width 130 height 23
paste input "1Z501F8R6896550177"
type input "1Z501F8R6896550177"
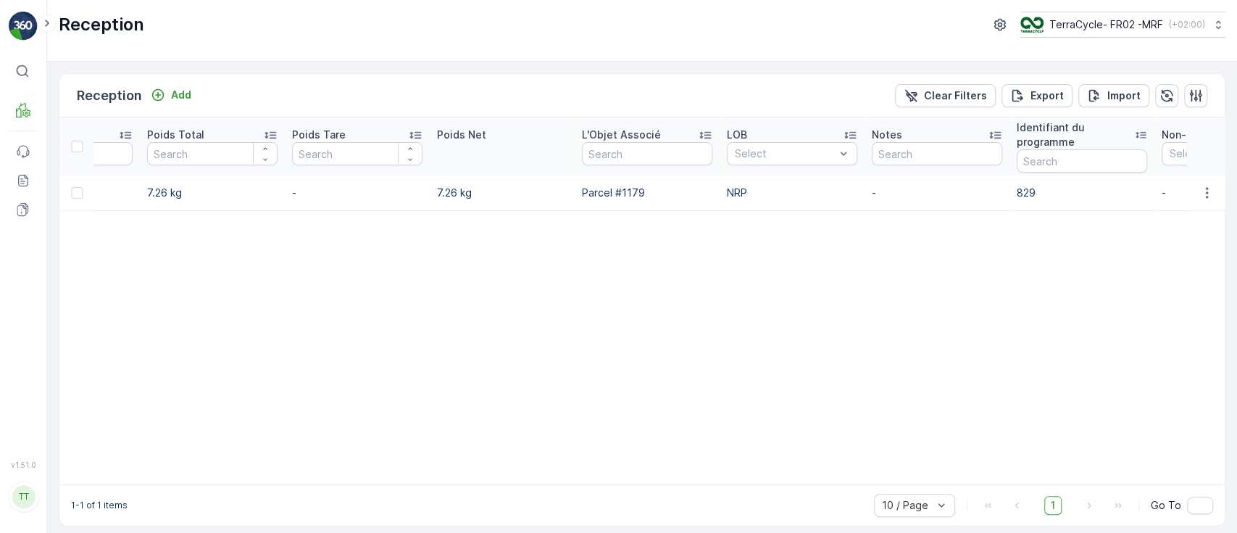
scroll to position [0, 1514]
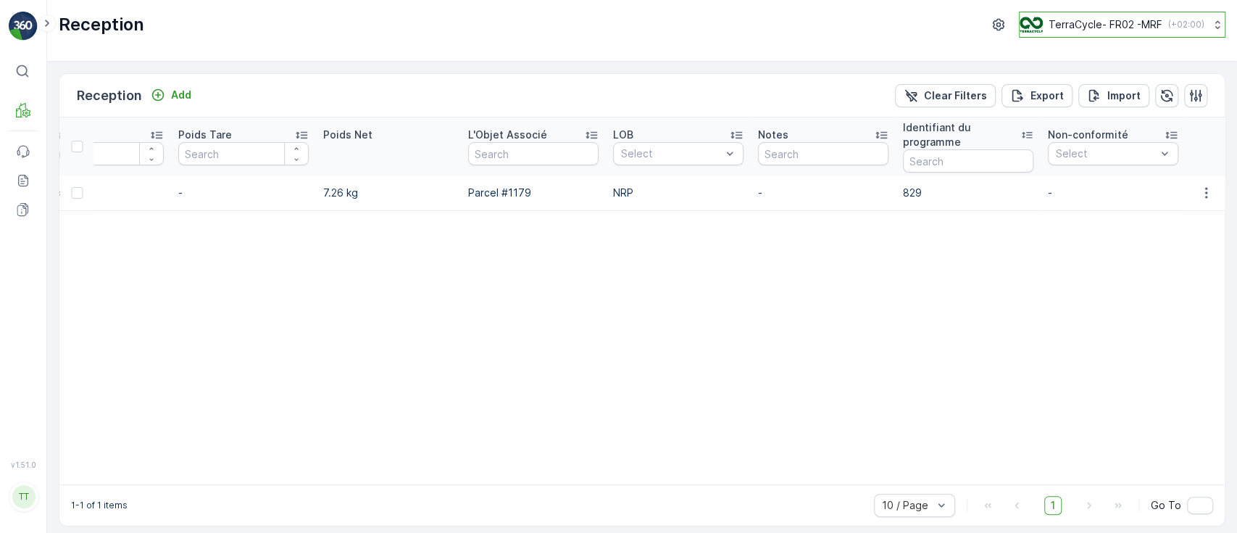
click at [1080, 26] on p "TerraCycle- FR02 -MRF" at bounding box center [1106, 24] width 114 height 14
type input "nl"
click at [1078, 87] on span "TerraCycle-NL-MRF" at bounding box center [1110, 89] width 162 height 14
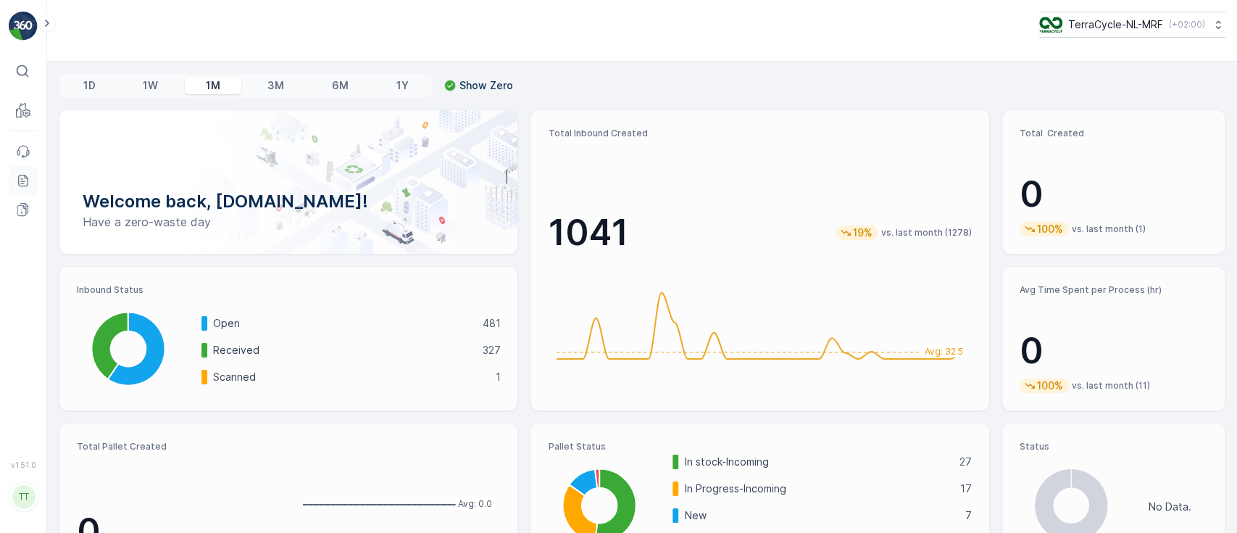
click at [29, 181] on icon at bounding box center [23, 180] width 14 height 14
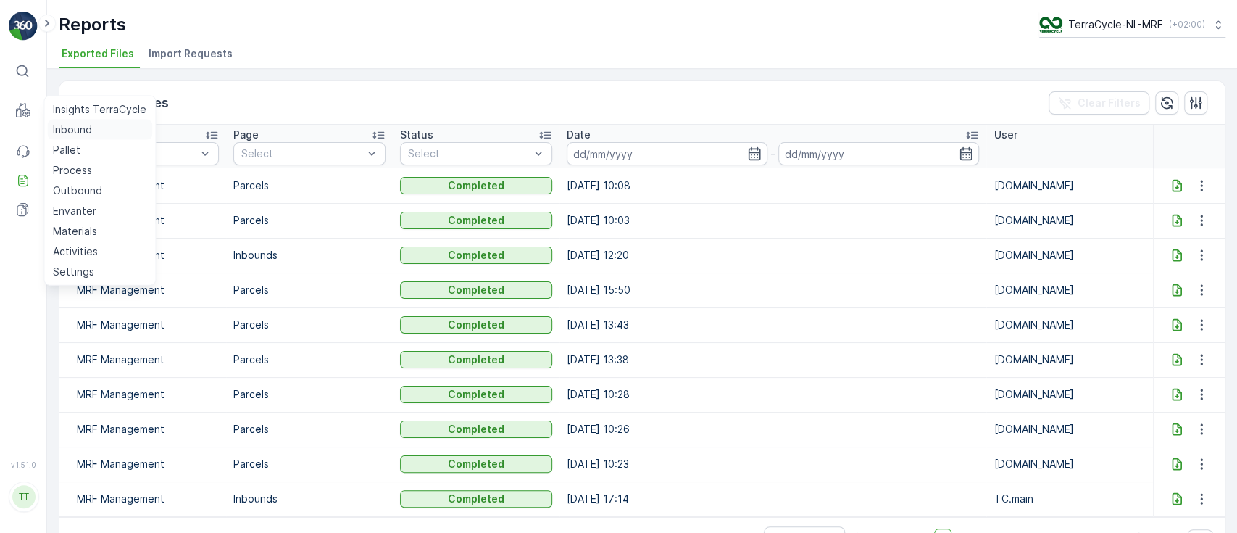
click at [62, 125] on p "Inbound" at bounding box center [72, 129] width 39 height 14
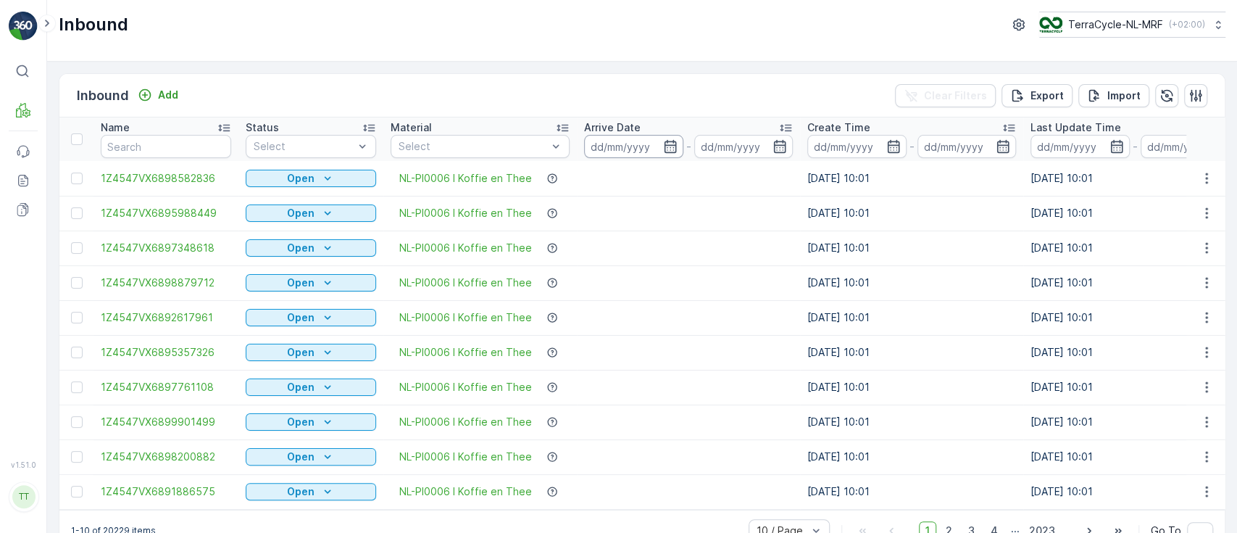
click at [604, 148] on input at bounding box center [633, 146] width 99 height 23
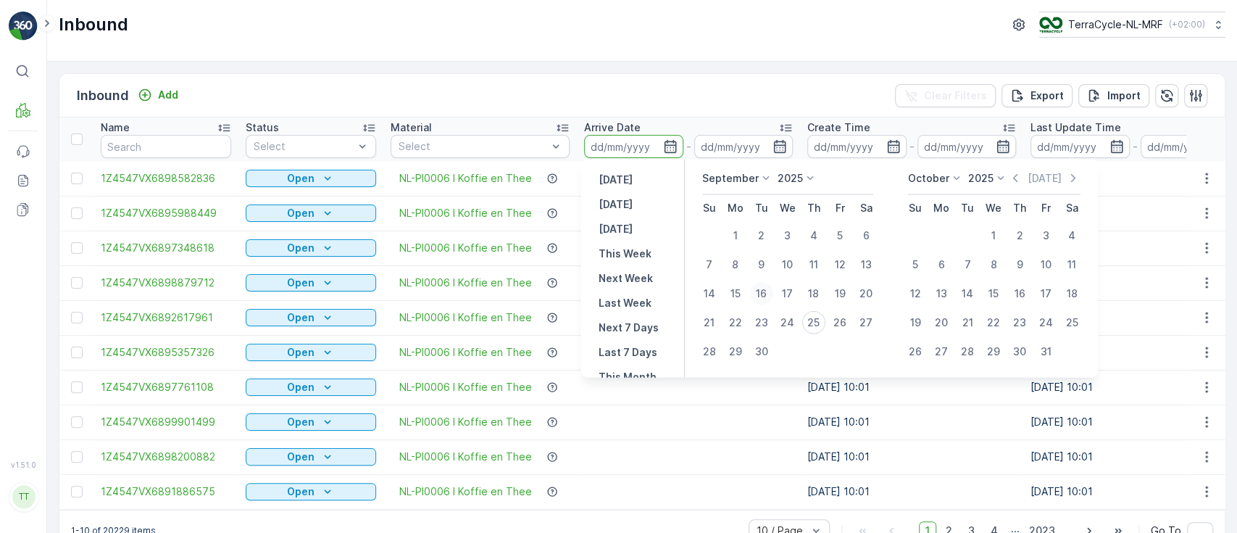
click at [759, 295] on div "16" at bounding box center [761, 293] width 23 height 23
type input "[DATE]"
click at [788, 322] on div "24" at bounding box center [787, 322] width 23 height 23
type input "[DATE]"
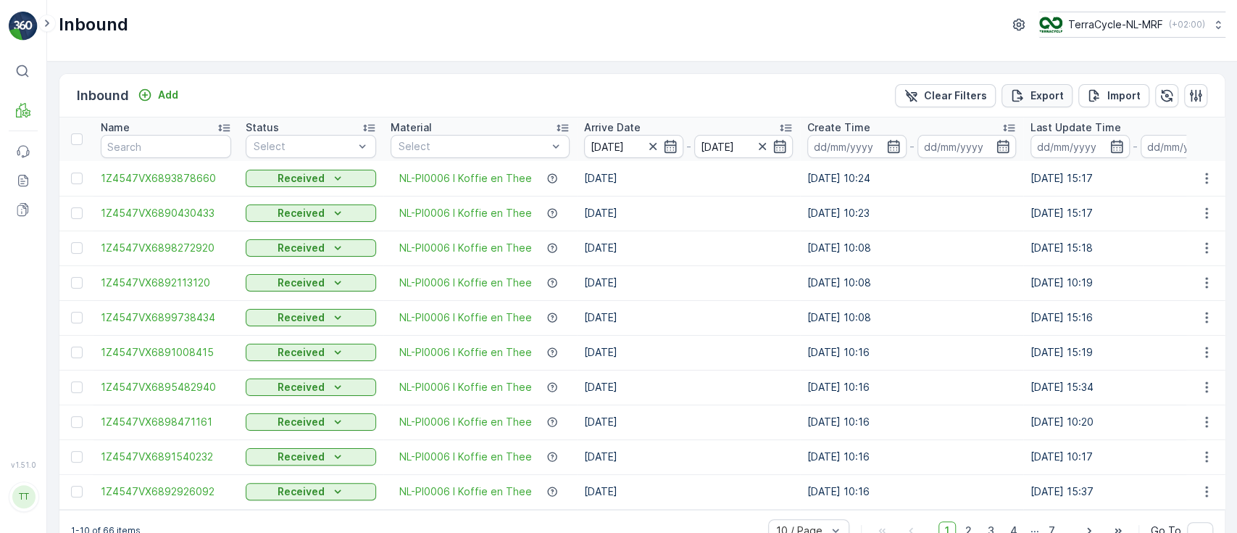
click at [1033, 92] on p "Export" at bounding box center [1046, 95] width 33 height 14
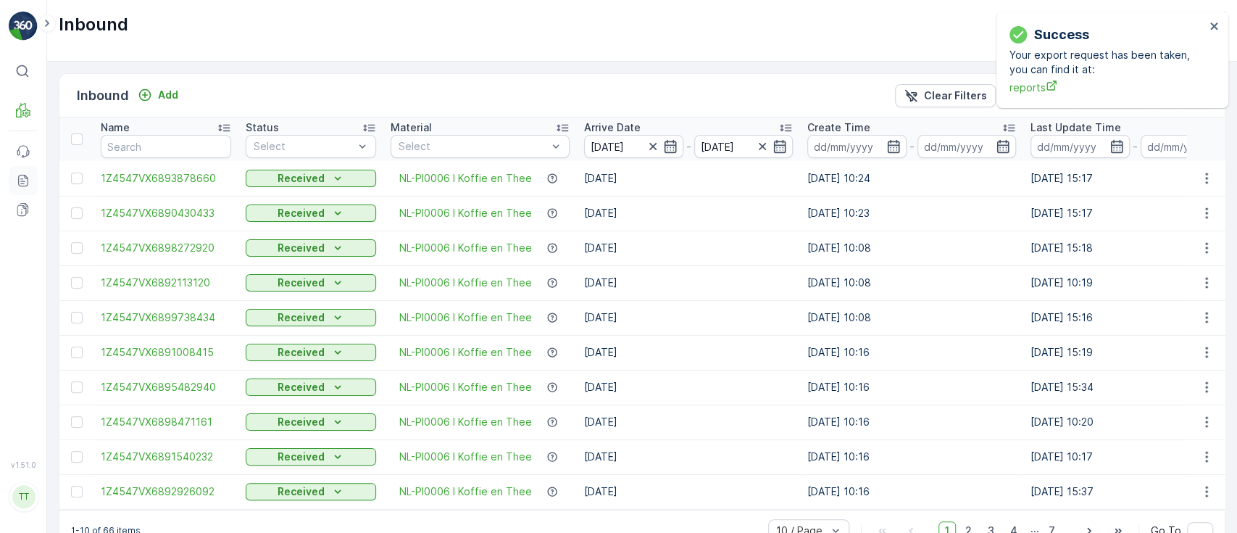
click at [18, 179] on icon at bounding box center [23, 181] width 10 height 12
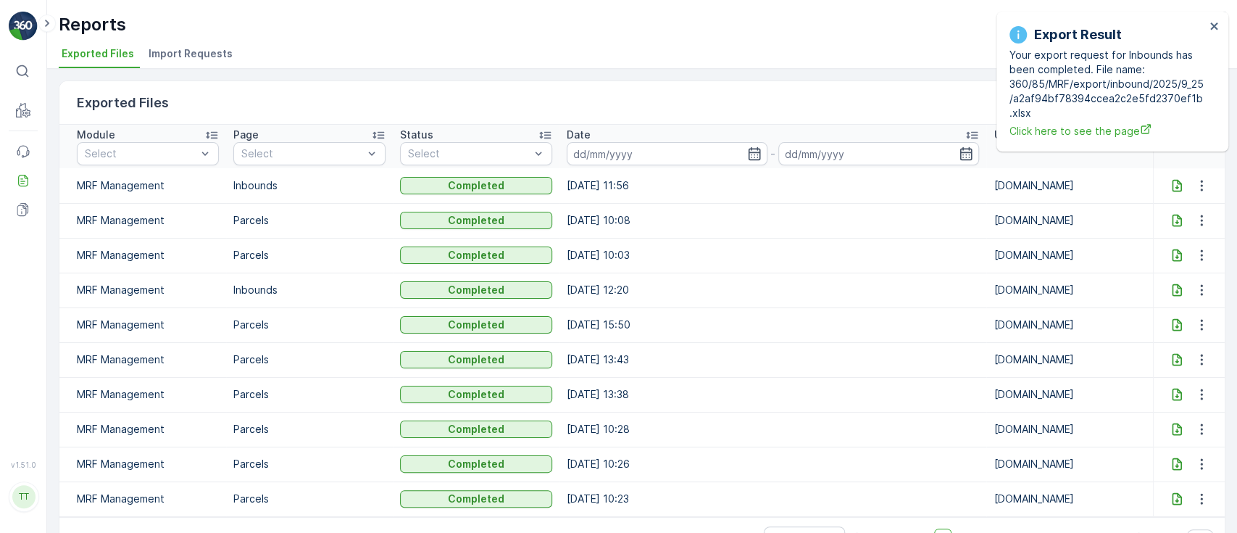
click at [1172, 187] on icon at bounding box center [1176, 185] width 9 height 12
